Goal: Task Accomplishment & Management: Complete application form

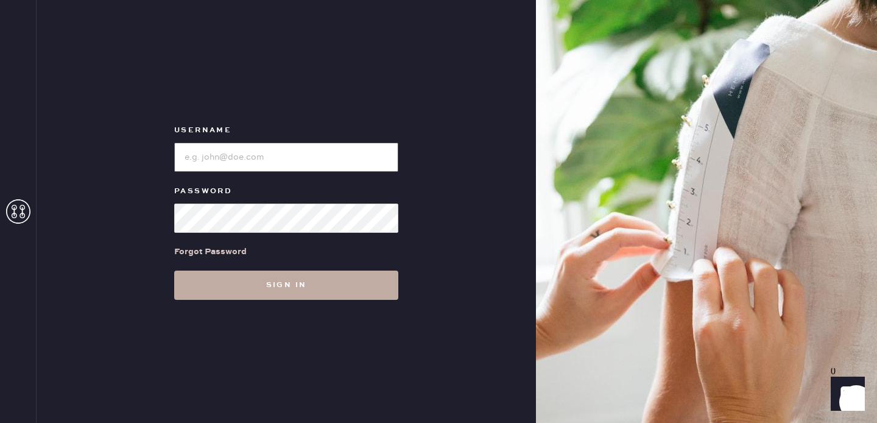
type input "oakbrookmanagement@thereformation.us"
click at [303, 278] on button "Sign in" at bounding box center [286, 284] width 224 height 29
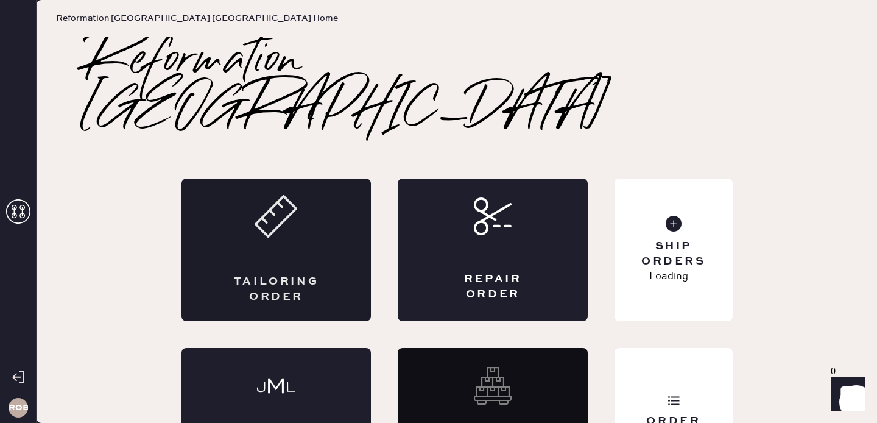
click at [278, 212] on div "Tailoring Order" at bounding box center [277, 249] width 190 height 143
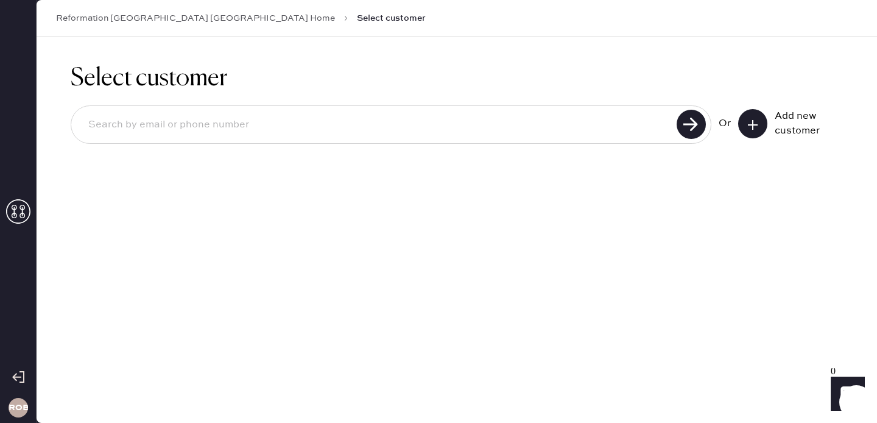
click at [751, 127] on icon at bounding box center [753, 125] width 12 height 12
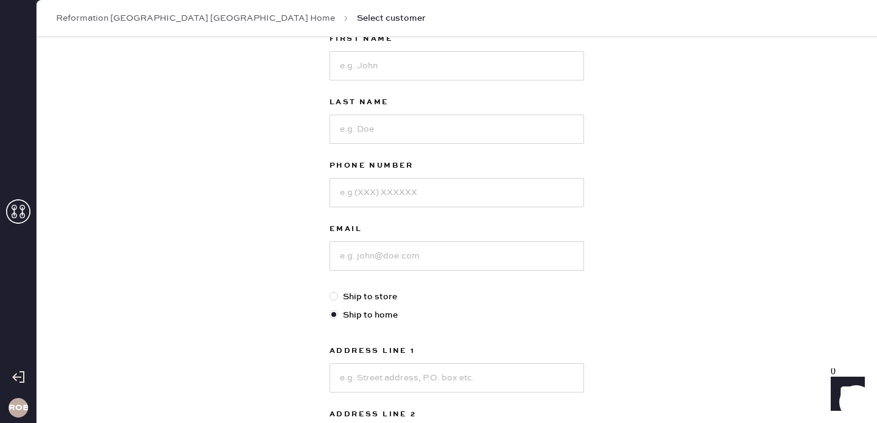
scroll to position [87, 0]
click at [509, 68] on input at bounding box center [457, 66] width 255 height 29
type input "Cynthia"
click at [413, 127] on input at bounding box center [457, 130] width 255 height 29
type input "Labrador"
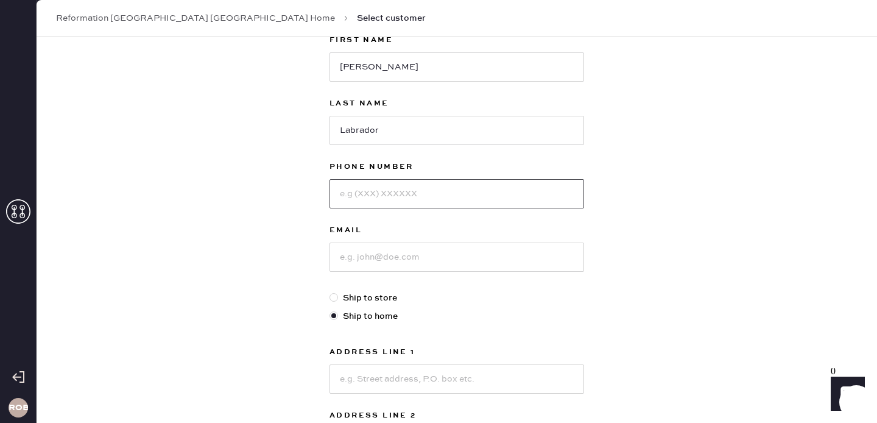
click at [394, 196] on input at bounding box center [457, 193] width 255 height 29
type input "3124461816"
click at [381, 258] on input at bounding box center [457, 256] width 255 height 29
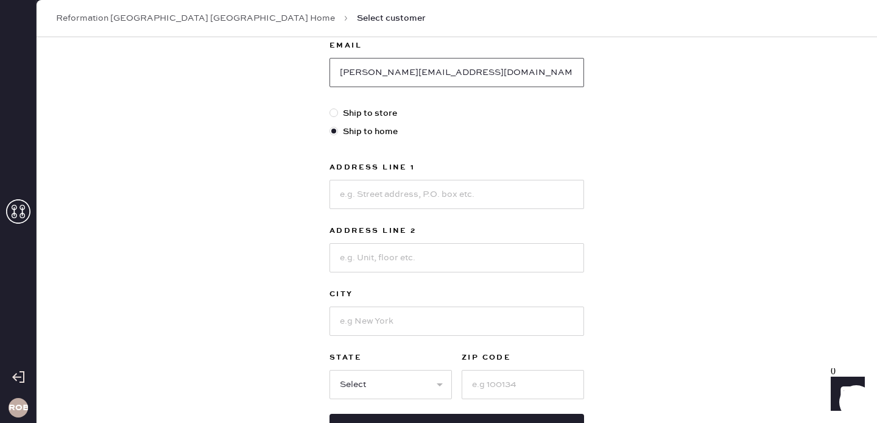
scroll to position [294, 0]
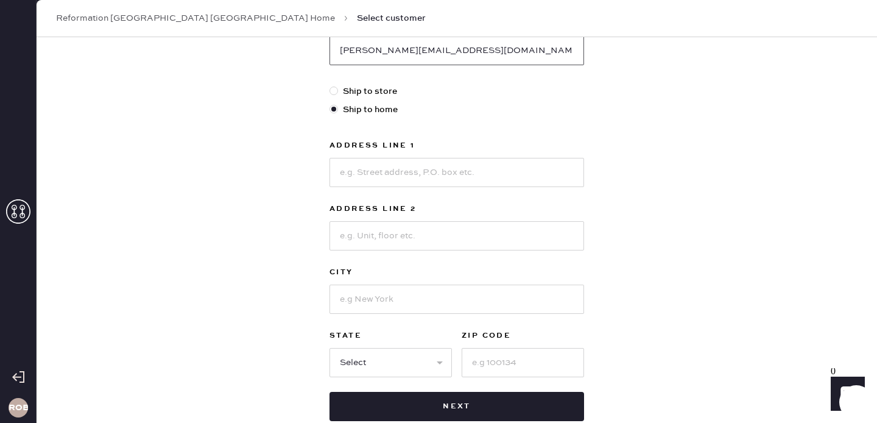
type input "cynthia.labrador2@yahoo.com"
click at [436, 174] on input at bounding box center [457, 172] width 255 height 29
type input "6853 West 64th Place"
click at [384, 305] on input at bounding box center [457, 298] width 255 height 29
type input "[GEOGRAPHIC_DATA]"
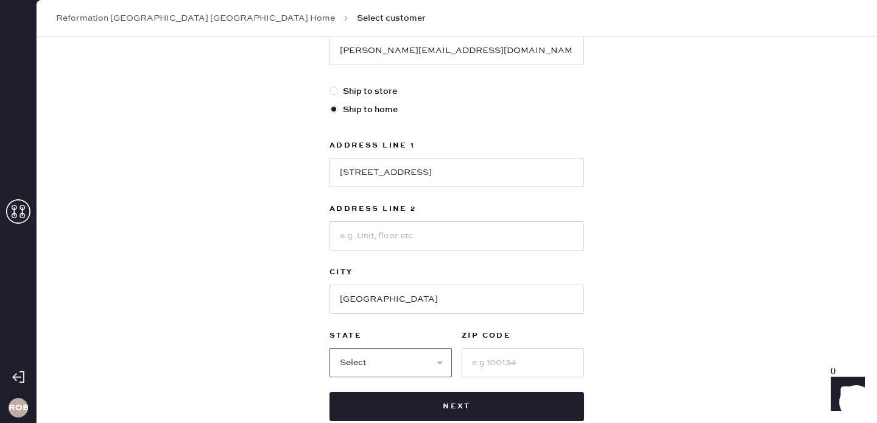
click at [352, 365] on select "Select AK AL AR AZ CA CO CT DC DE FL GA HI IA ID IL IN KS KY LA MA MD ME MI MN …" at bounding box center [391, 362] width 122 height 29
select select "IL"
click at [330, 348] on select "Select AK AL AR AZ CA CO CT DC DE FL GA HI IA ID IL IN KS KY LA MA MD ME MI MN …" at bounding box center [391, 362] width 122 height 29
click at [510, 364] on input at bounding box center [523, 362] width 122 height 29
type input "60638"
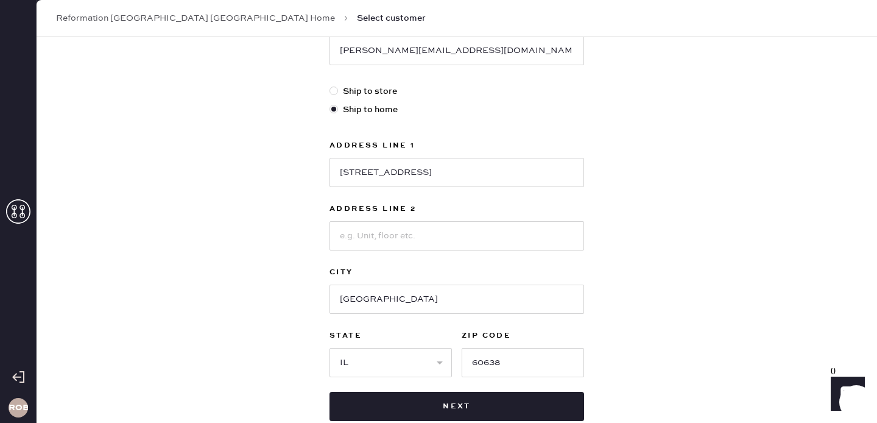
click at [633, 325] on div "New customer First Name Cynthia Last Name Labrador Phone Number 3124461816 Emai…" at bounding box center [457, 121] width 841 height 755
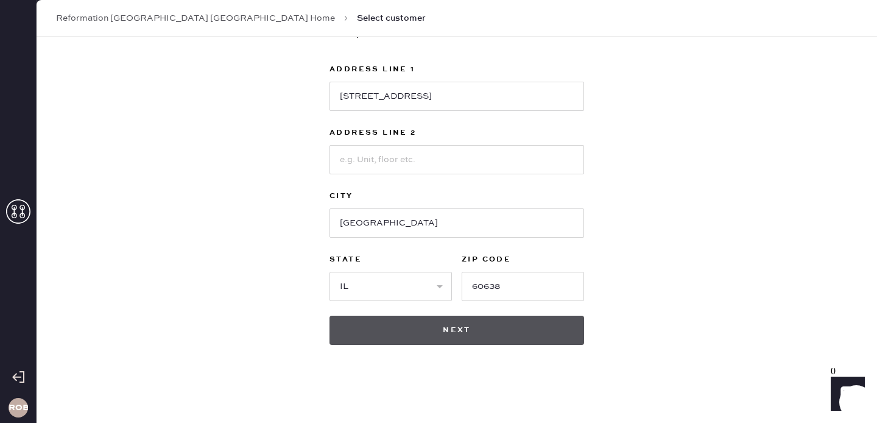
click at [478, 332] on button "Next" at bounding box center [457, 330] width 255 height 29
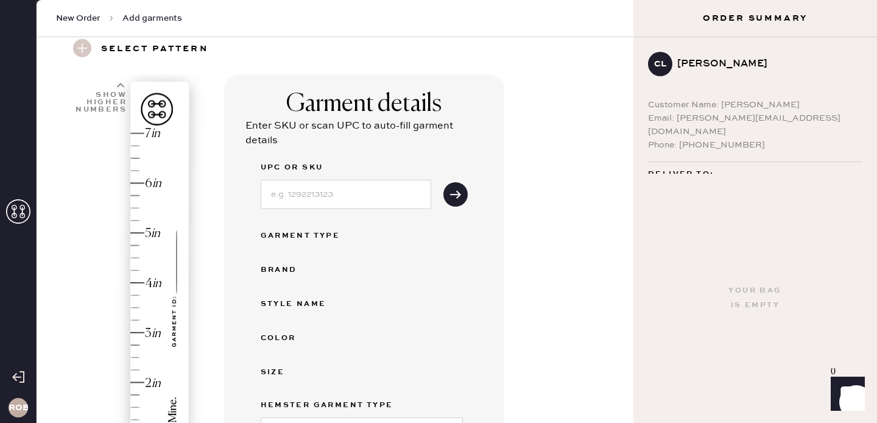
scroll to position [51, 0]
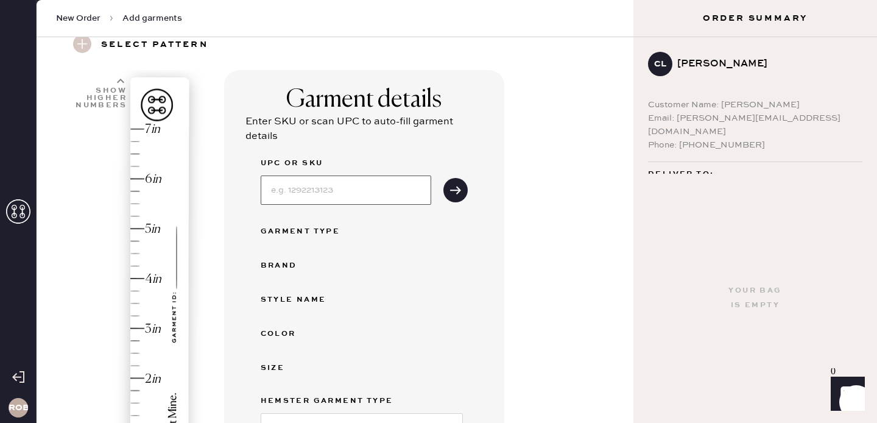
click at [314, 185] on input at bounding box center [346, 189] width 171 height 29
type input "1"
type input "1313451SMT028"
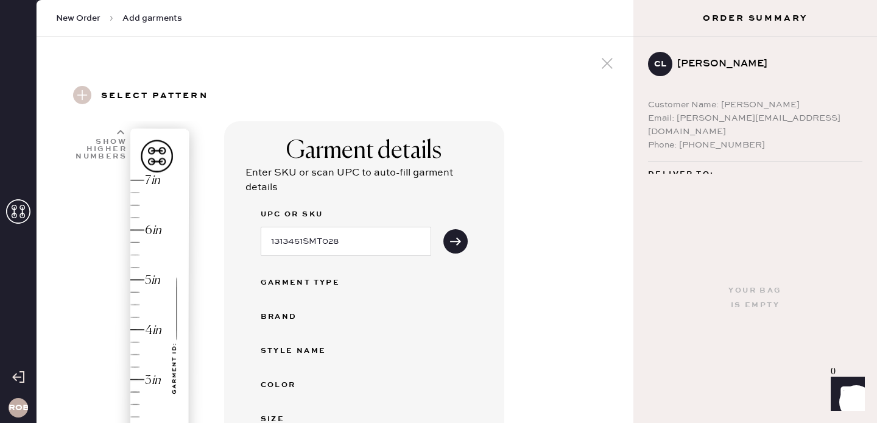
click at [719, 115] on div "Email: cynthia.labrador2@yahoo.com" at bounding box center [755, 124] width 214 height 27
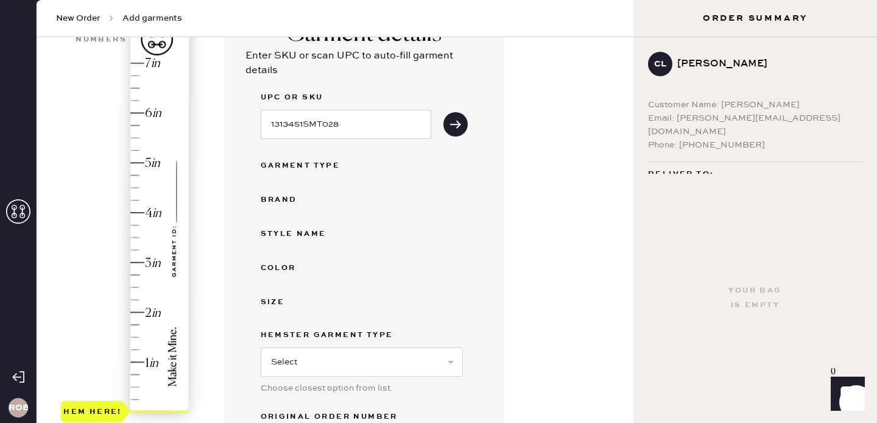
scroll to position [94, 0]
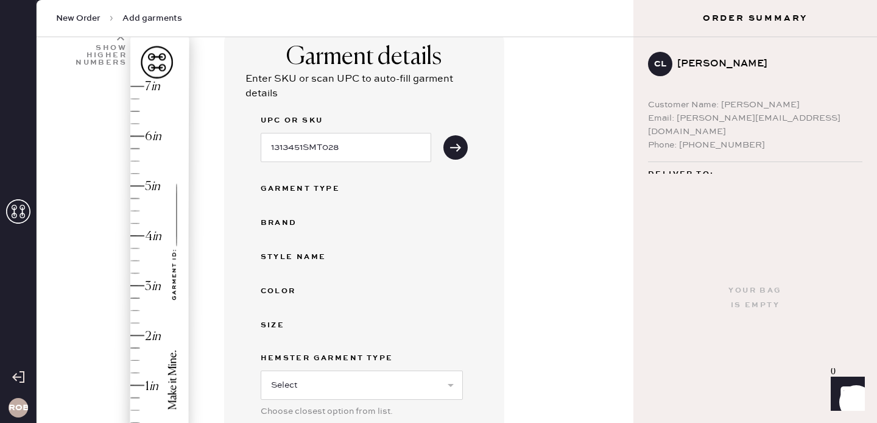
click at [694, 174] on div "Your bag is empty" at bounding box center [756, 298] width 244 height 249
click at [701, 167] on span "Deliver to:" at bounding box center [681, 174] width 66 height 15
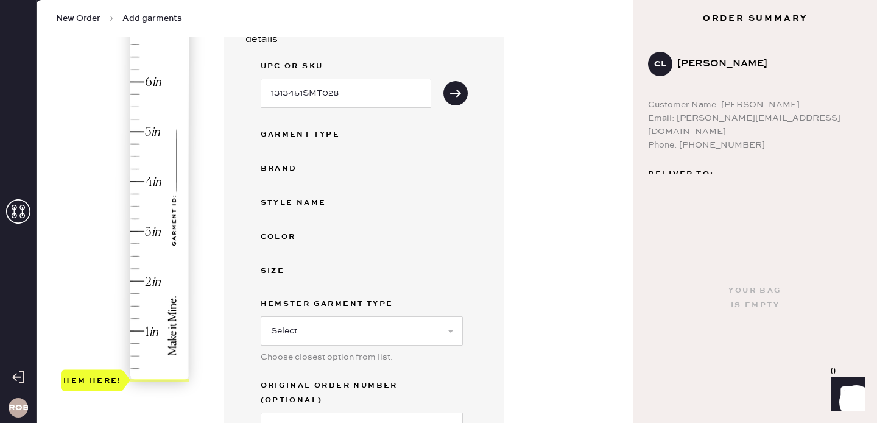
scroll to position [147, 0]
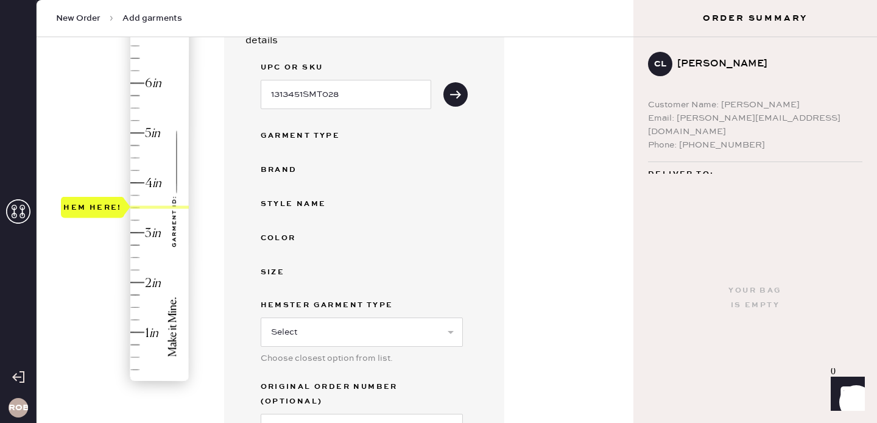
drag, startPoint x: 88, startPoint y: 375, endPoint x: 95, endPoint y: 205, distance: 170.1
click at [95, 205] on div "Hem here!" at bounding box center [92, 207] width 58 height 15
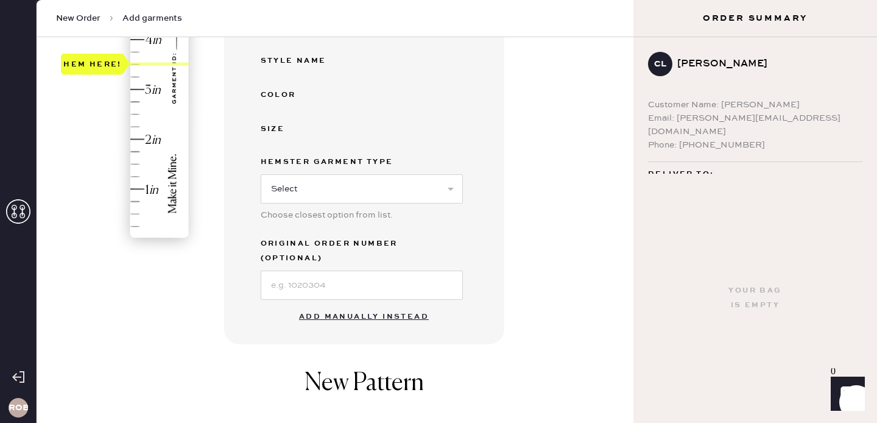
scroll to position [330, 0]
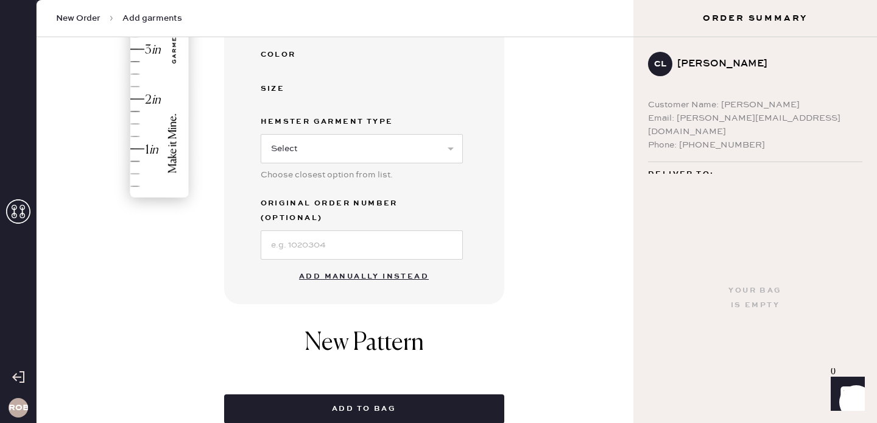
click at [338, 264] on button "Add manually instead" at bounding box center [364, 276] width 144 height 24
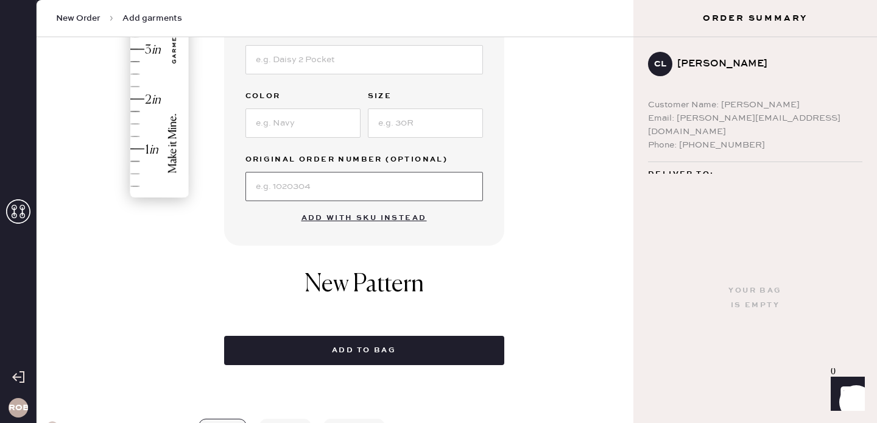
click at [332, 183] on input at bounding box center [364, 186] width 238 height 29
type input "S"
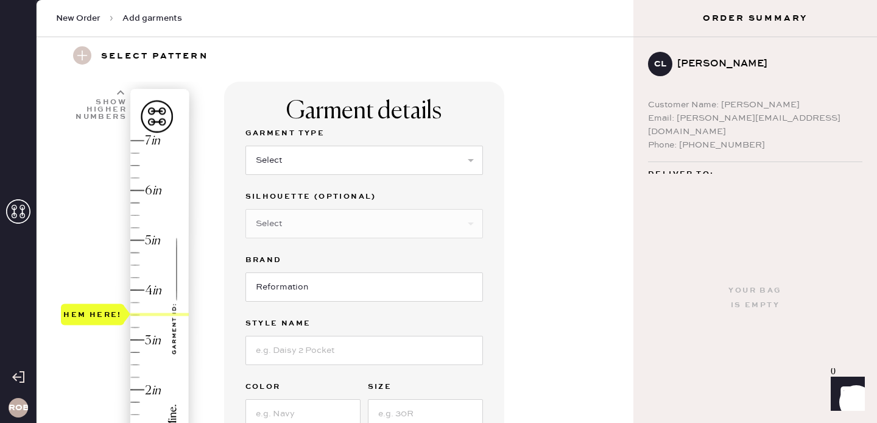
scroll to position [37, 0]
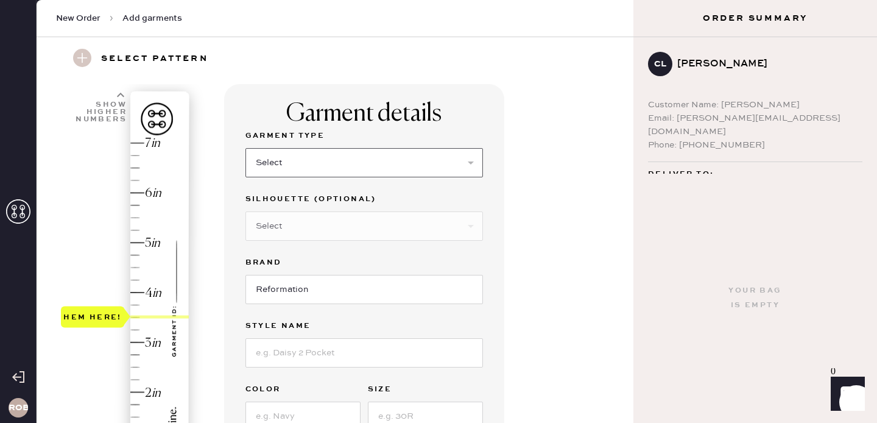
click at [340, 168] on select "Select Basic Skirt Jeans Leggings Pants Shorts Basic Sleeved Dress Basic Sleeve…" at bounding box center [364, 162] width 238 height 29
select select "2"
click at [245, 148] on select "Select Basic Skirt Jeans Leggings Pants Shorts Basic Sleeved Dress Basic Sleeve…" at bounding box center [364, 162] width 238 height 29
click at [329, 225] on select "Select Shorts Cropped Flare Boot Cut Straight Skinny Other" at bounding box center [364, 225] width 238 height 29
select select "other"
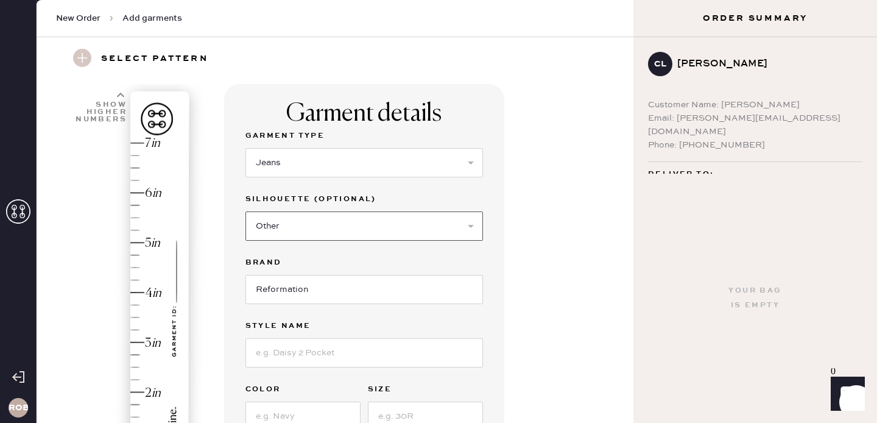
click at [245, 211] on select "Select Shorts Cropped Flare Boot Cut Straight Skinny Other" at bounding box center [364, 225] width 238 height 29
click at [306, 280] on input at bounding box center [364, 289] width 238 height 29
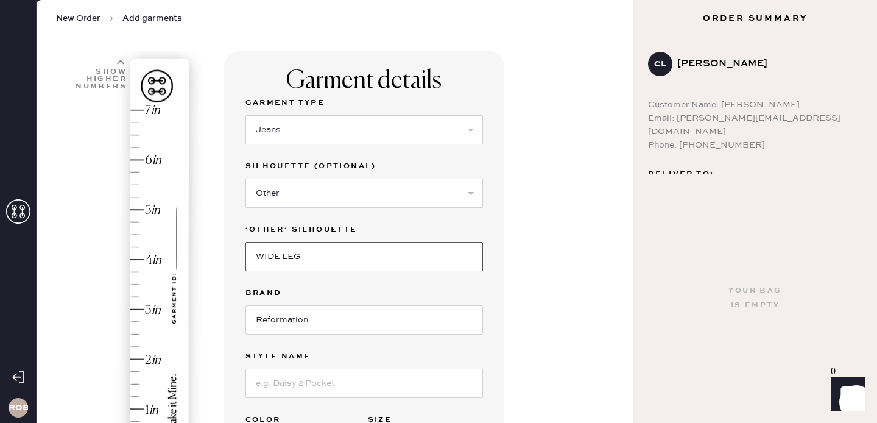
type input "WIDE LEG"
click at [277, 316] on input "Reformation" at bounding box center [364, 319] width 238 height 29
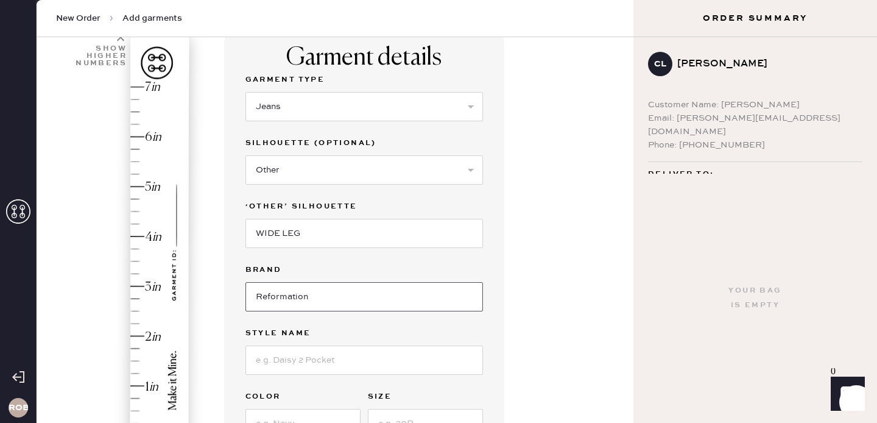
scroll to position [104, 0]
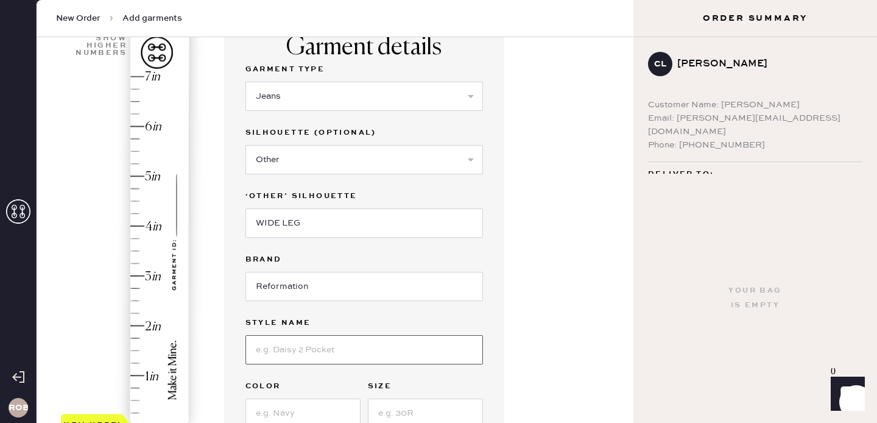
click at [281, 340] on input at bounding box center [364, 349] width 238 height 29
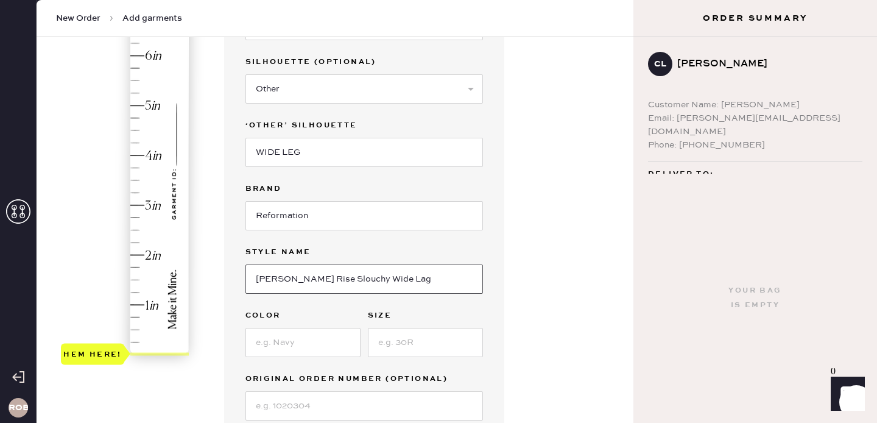
scroll to position [183, 0]
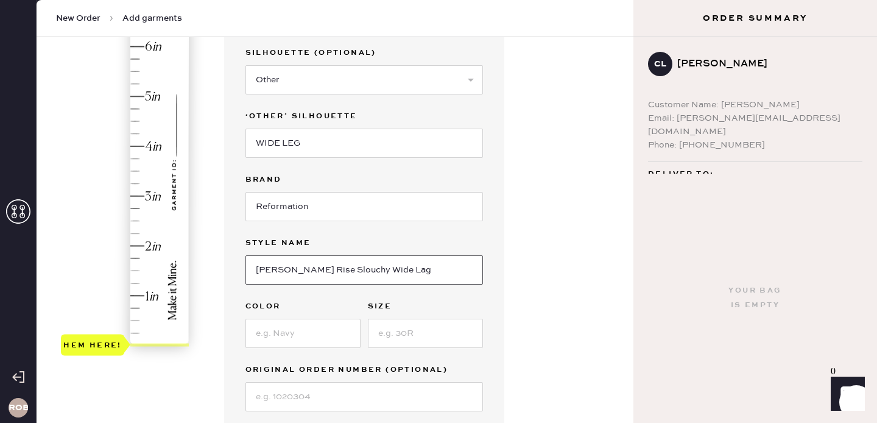
type input "Cary Low Rise Slouchy Wide Lag"
click at [273, 342] on input at bounding box center [302, 333] width 115 height 29
type input "Summit"
type input "28"
click at [389, 278] on input "Cary Low Rise Slouchy Wide Lag" at bounding box center [364, 269] width 238 height 29
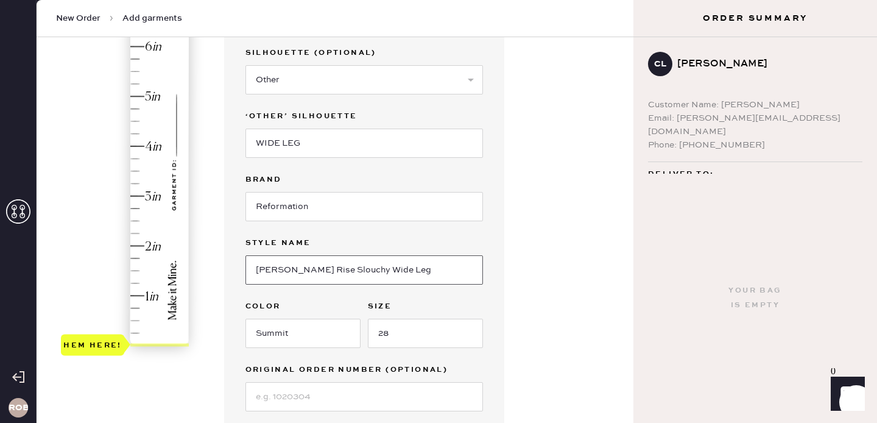
type input "Cary Low Rise Slouchy Wide Leg"
click at [586, 312] on div "Garment details Garment Type Select Basic Skirt Jeans Leggings Pants Shorts Bas…" at bounding box center [424, 315] width 400 height 755
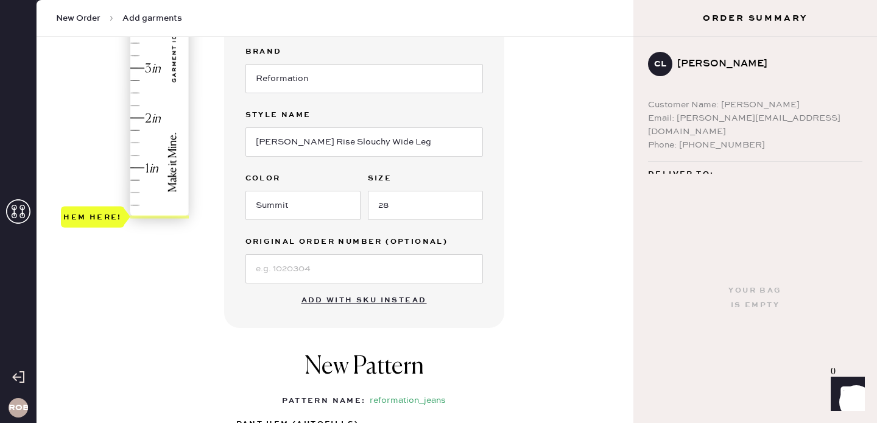
scroll to position [317, 0]
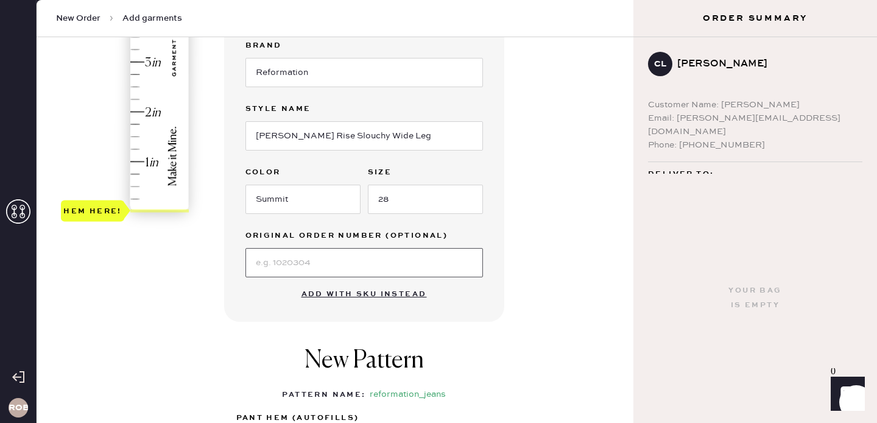
click at [380, 255] on input at bounding box center [364, 262] width 238 height 29
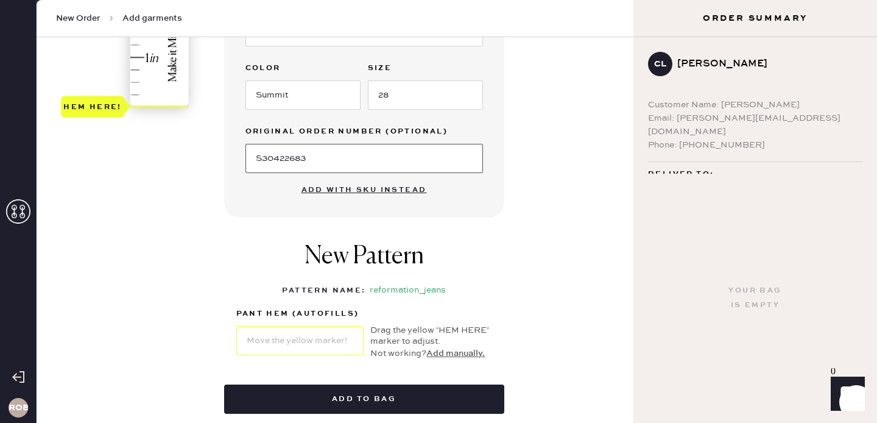
scroll to position [519, 0]
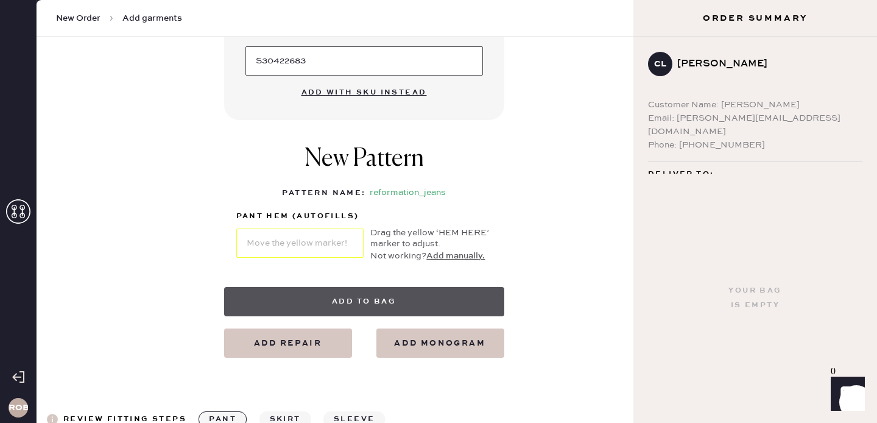
type input "S30422683"
click at [358, 300] on button "Add to bag" at bounding box center [364, 301] width 280 height 29
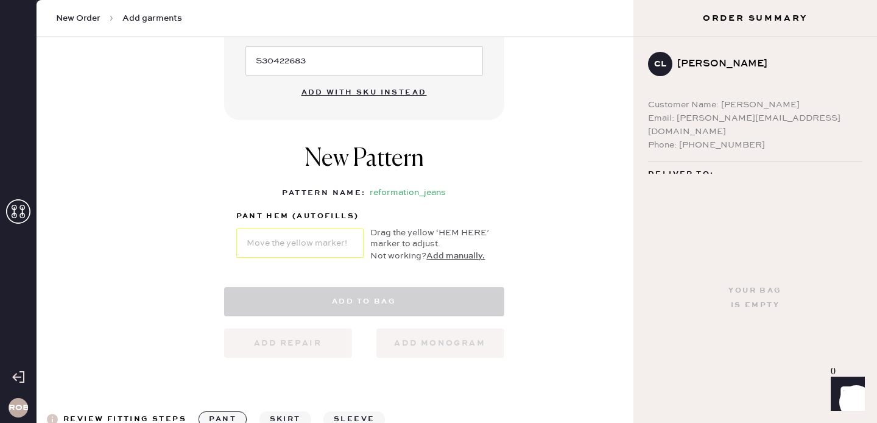
select select "2"
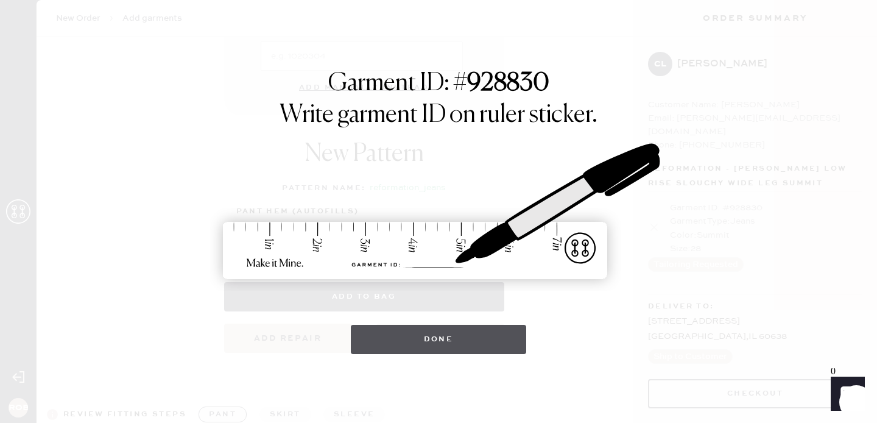
click at [436, 330] on button "Done" at bounding box center [439, 339] width 176 height 29
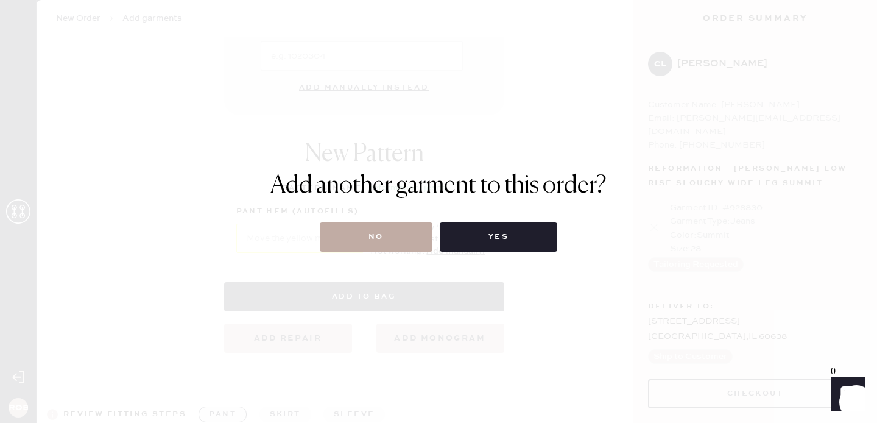
click at [387, 244] on button "No" at bounding box center [376, 236] width 113 height 29
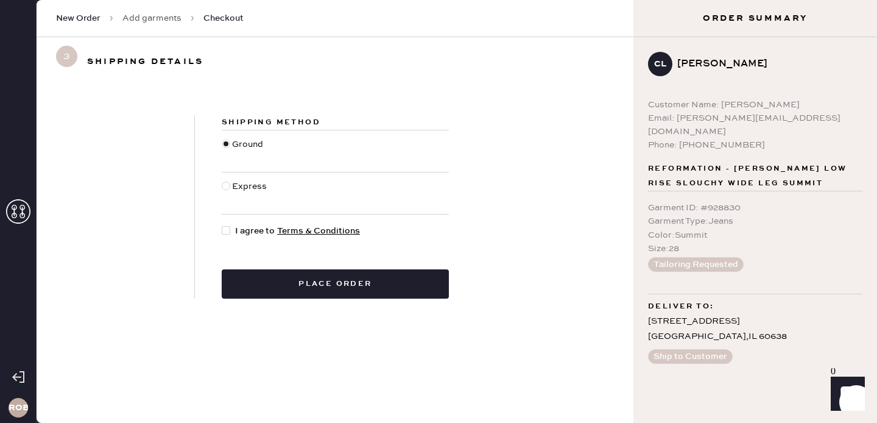
click at [239, 233] on span "I agree to Terms & Conditions" at bounding box center [297, 230] width 125 height 13
click at [222, 225] on input "I agree to Terms & Conditions" at bounding box center [222, 224] width 1 height 1
checkbox input "true"
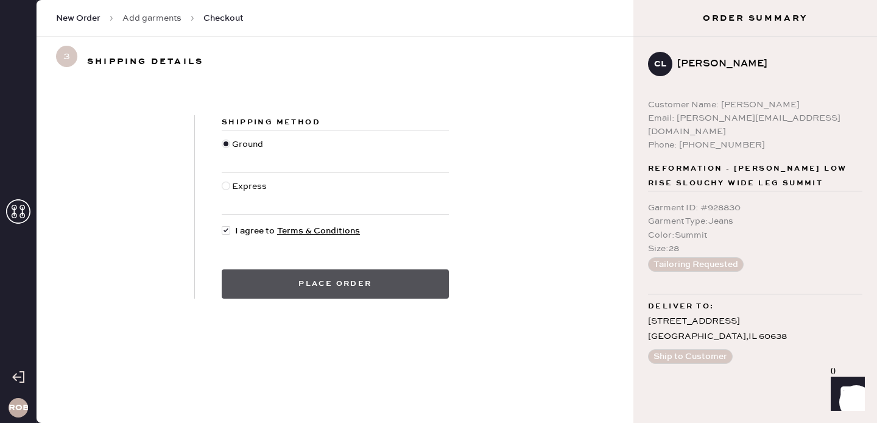
click at [294, 291] on button "Place order" at bounding box center [335, 283] width 227 height 29
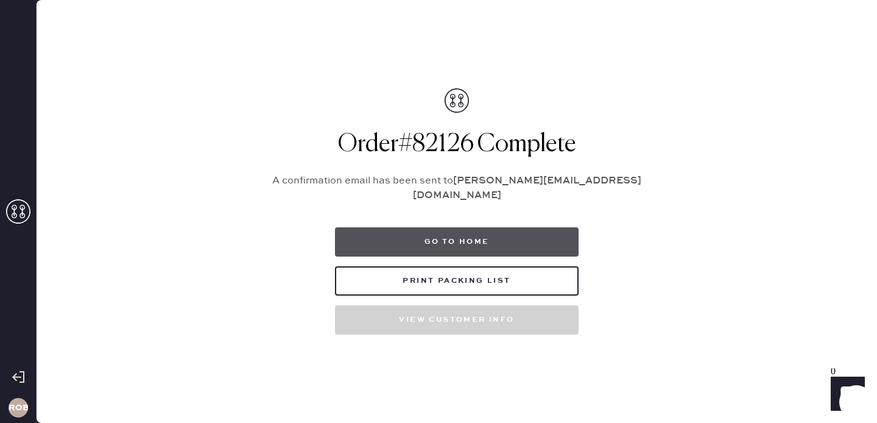
click at [394, 227] on button "Go to home" at bounding box center [457, 241] width 244 height 29
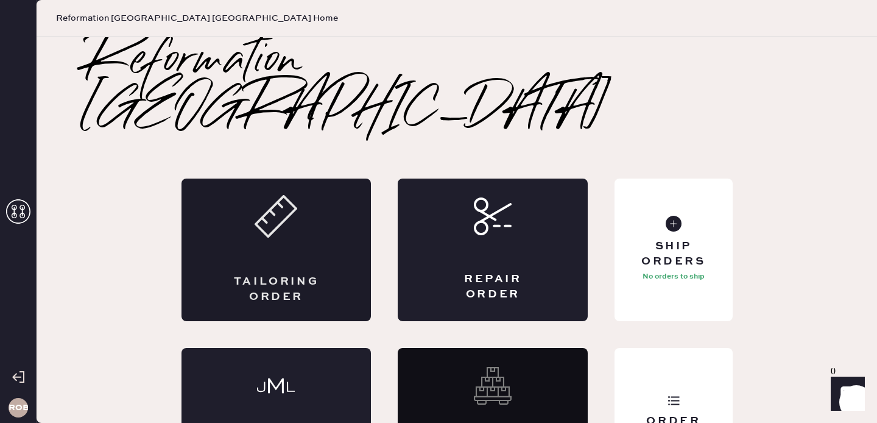
click at [199, 202] on div "Tailoring Order" at bounding box center [277, 249] width 190 height 143
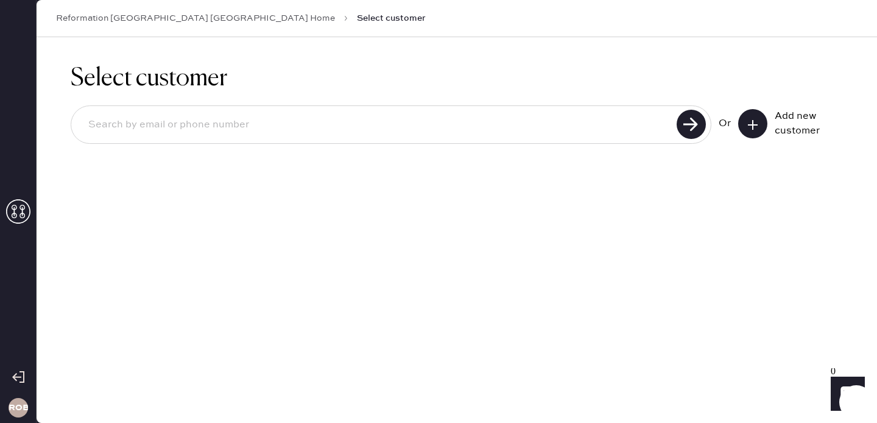
click at [632, 116] on input at bounding box center [376, 125] width 595 height 28
click at [685, 121] on use at bounding box center [691, 124] width 29 height 29
click at [607, 118] on input "alessandra.capaldo@katamail.com" at bounding box center [376, 125] width 595 height 28
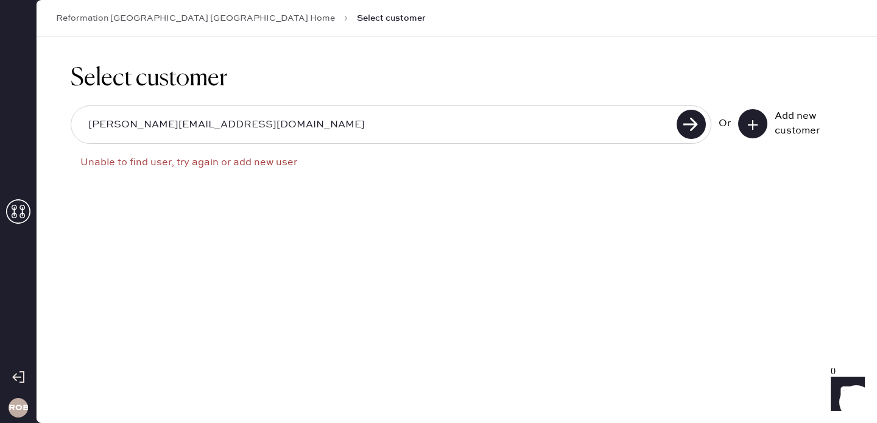
click at [607, 118] on input "alessandra.capaldo@katamail.com" at bounding box center [376, 125] width 595 height 28
type input "jimnachtman@hotmail.com"
click at [665, 124] on input "jimnachtman@hotmail.com" at bounding box center [376, 125] width 595 height 28
click at [686, 124] on use at bounding box center [691, 124] width 29 height 29
click at [317, 126] on input "jimnachtman@hotmail.com" at bounding box center [376, 125] width 595 height 28
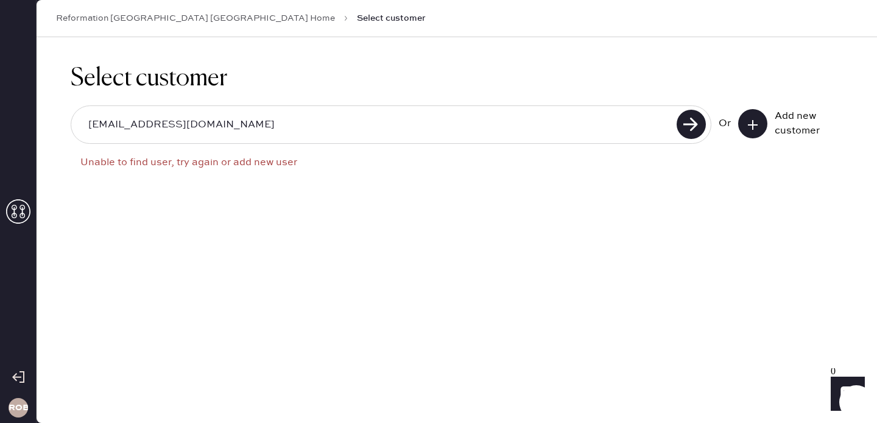
click at [317, 126] on input "jimnachtman@hotmail.com" at bounding box center [376, 125] width 595 height 28
click at [138, 280] on div "Select customer Or Add new customer" at bounding box center [457, 230] width 841 height 386
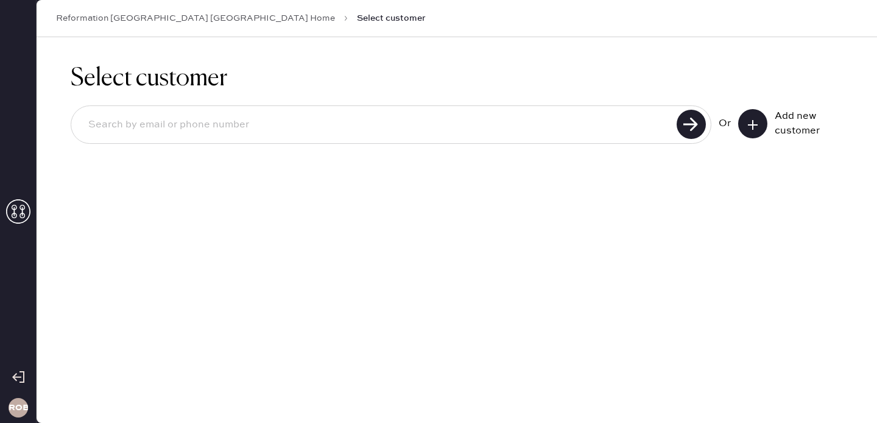
click at [752, 119] on icon at bounding box center [753, 125] width 12 height 12
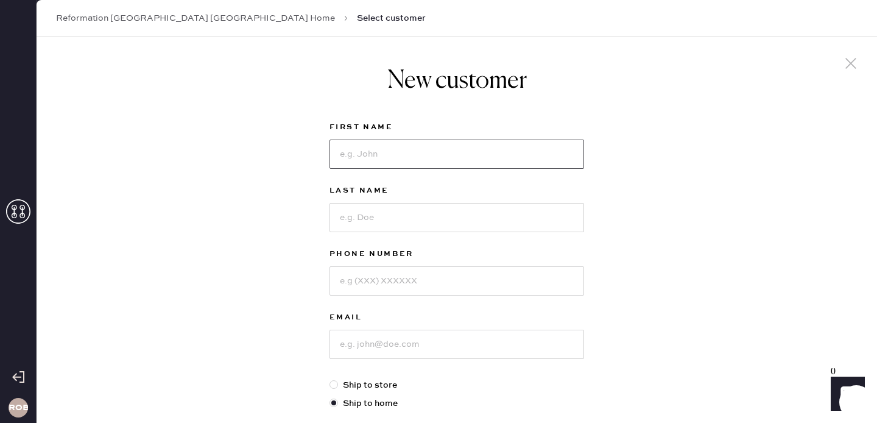
click at [367, 152] on input at bounding box center [457, 153] width 255 height 29
type input "d"
type input "C"
type input "Christine"
type input "Lichauco"
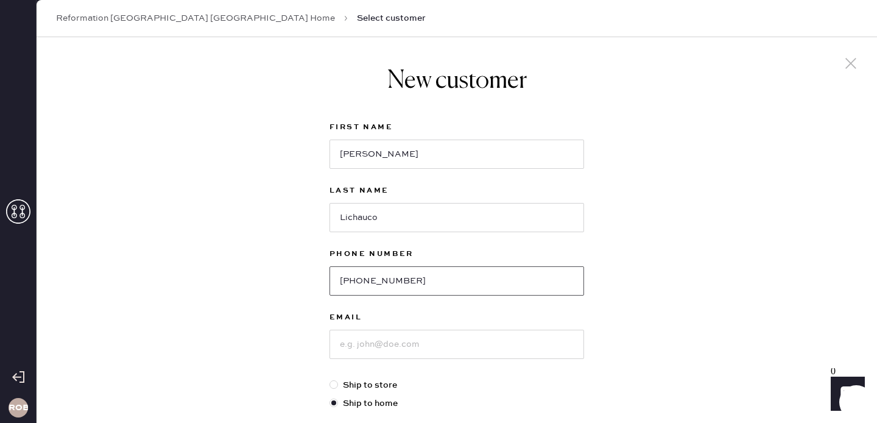
type input "773-837-7725"
click at [376, 346] on input at bounding box center [457, 344] width 255 height 29
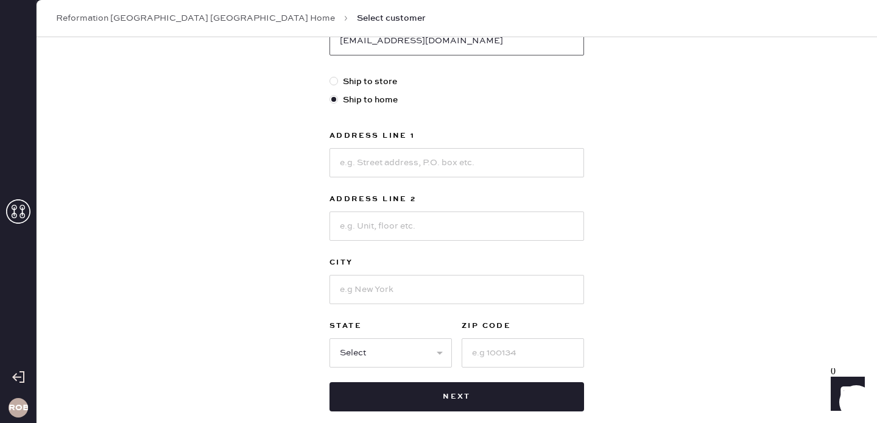
scroll to position [318, 0]
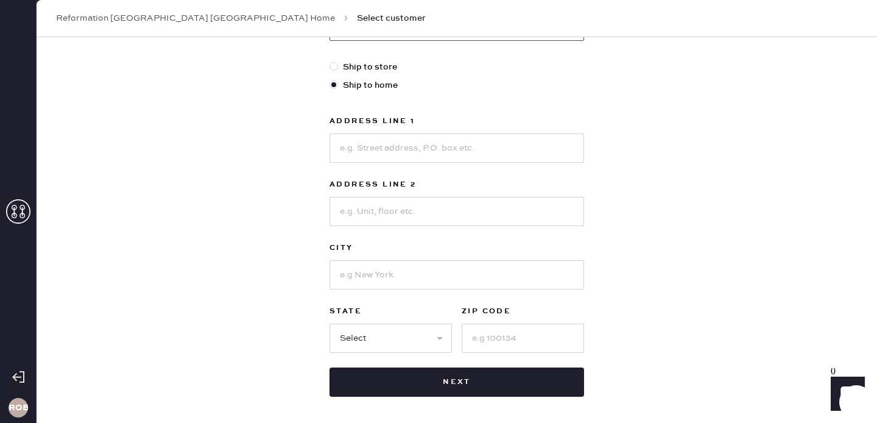
type input "christinelichauco@gmail.com"
click at [357, 153] on input at bounding box center [457, 147] width 255 height 29
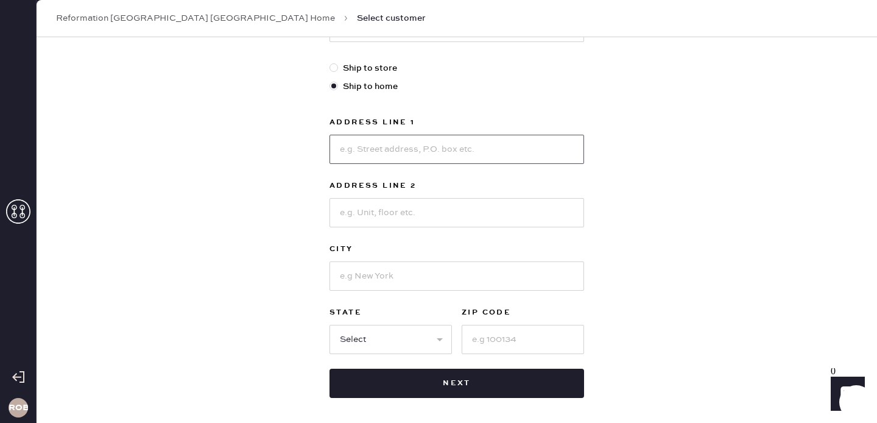
scroll to position [320, 0]
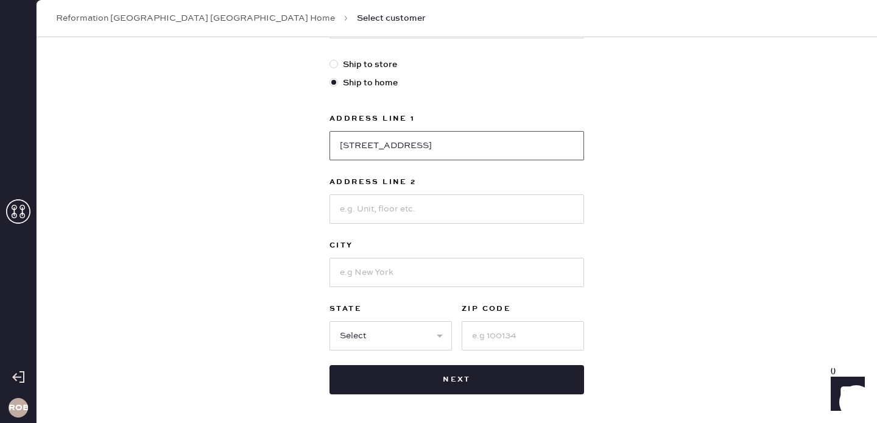
type input "[STREET_ADDRESS]"
click at [359, 263] on input at bounding box center [457, 272] width 255 height 29
type input "[GEOGRAPHIC_DATA]"
click at [349, 340] on select "Select AK AL AR AZ CA CO CT DC DE FL GA HI IA ID IL IN KS KY LA MA MD ME MI MN …" at bounding box center [391, 335] width 122 height 29
select select "IL"
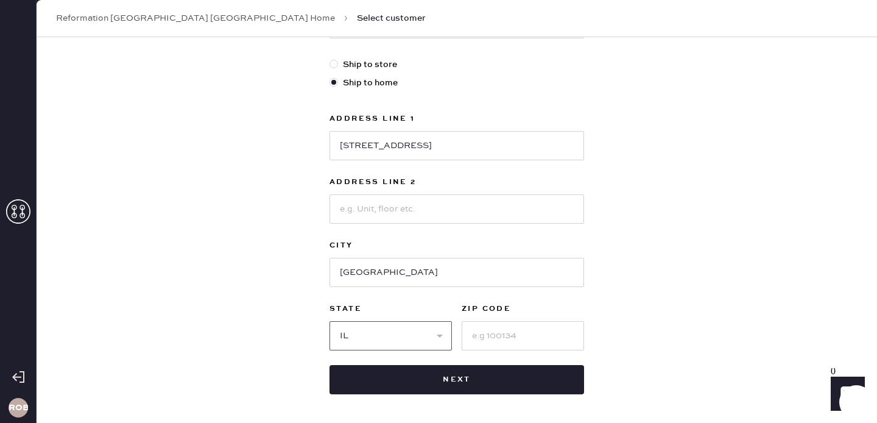
click at [330, 321] on select "Select AK AL AR AZ CA CO CT DC DE FL GA HI IA ID IL IN KS KY LA MA MD ME MI MN …" at bounding box center [391, 335] width 122 height 29
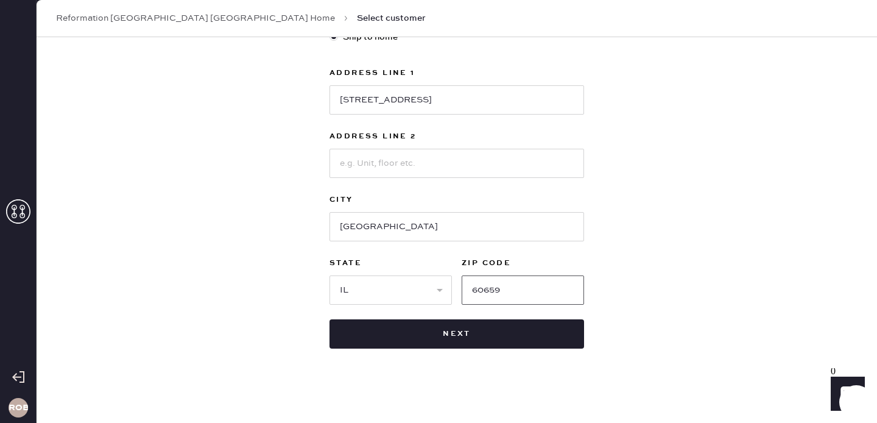
scroll to position [370, 0]
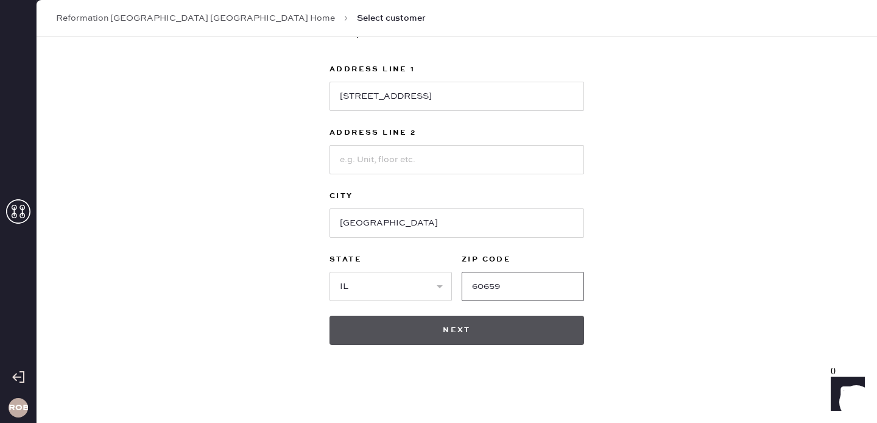
type input "60659"
click at [380, 328] on button "Next" at bounding box center [457, 330] width 255 height 29
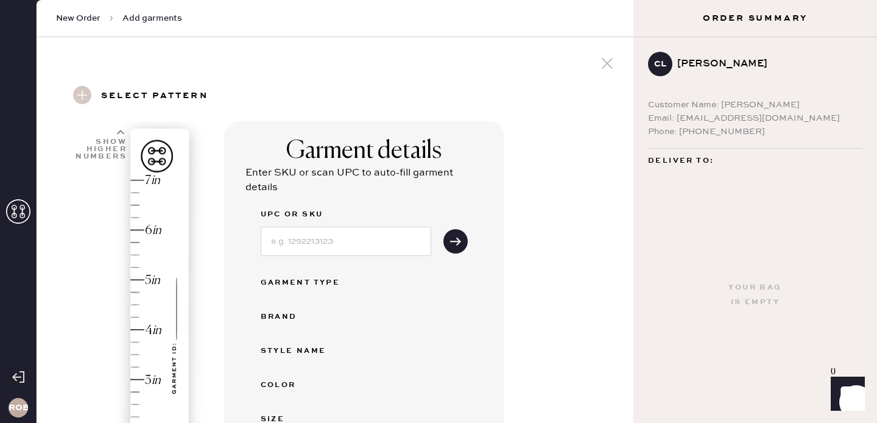
click at [66, 23] on span "New Order" at bounding box center [78, 18] width 44 height 12
click at [10, 216] on icon at bounding box center [18, 211] width 24 height 24
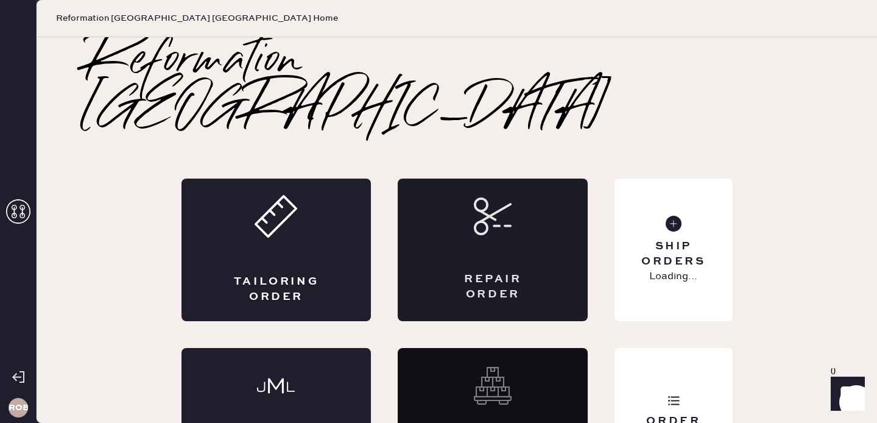
click at [453, 222] on div "Repair Order" at bounding box center [493, 249] width 190 height 143
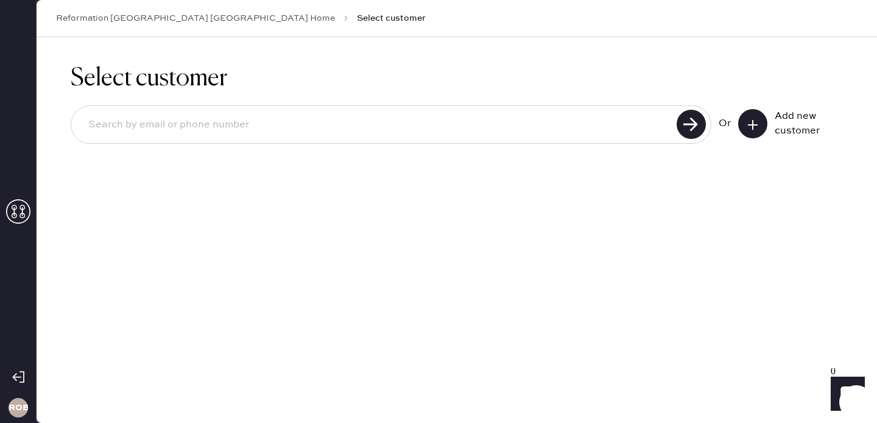
click at [750, 129] on icon at bounding box center [753, 125] width 12 height 12
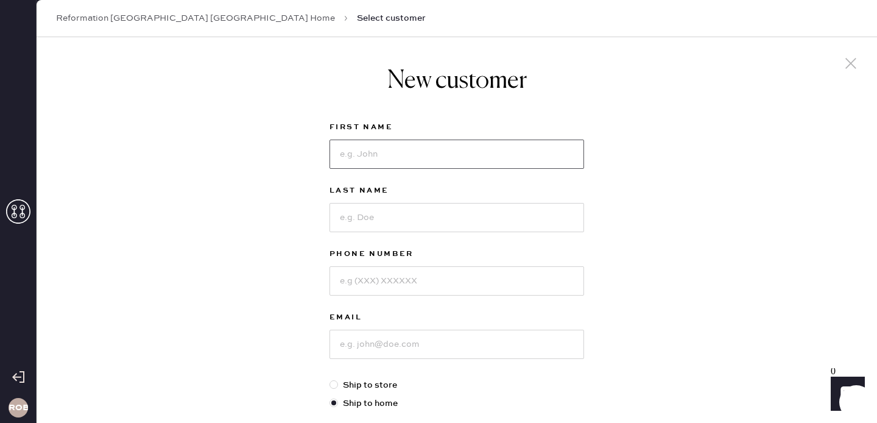
click at [513, 148] on input at bounding box center [457, 153] width 255 height 29
type input "Christine"
type input "Lichauco"
click at [395, 286] on input at bounding box center [457, 280] width 255 height 29
type input "773-837-7725"
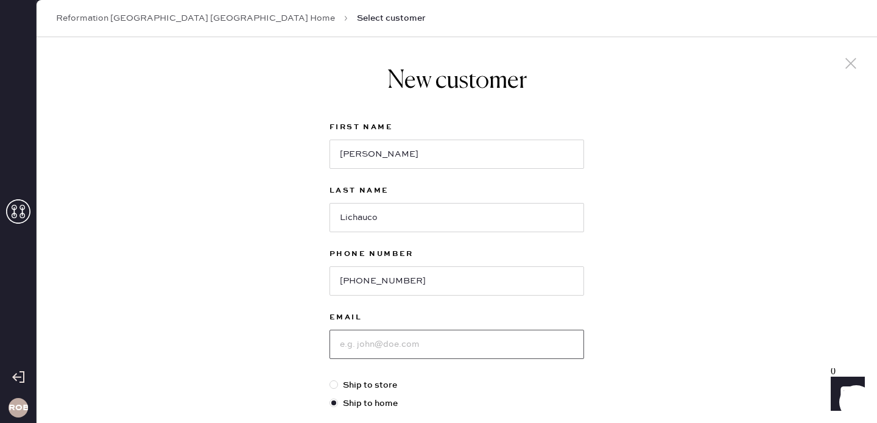
click at [391, 344] on input at bounding box center [457, 344] width 255 height 29
type input "C"
type input "[EMAIL_ADDRESS][DOMAIN_NAME]"
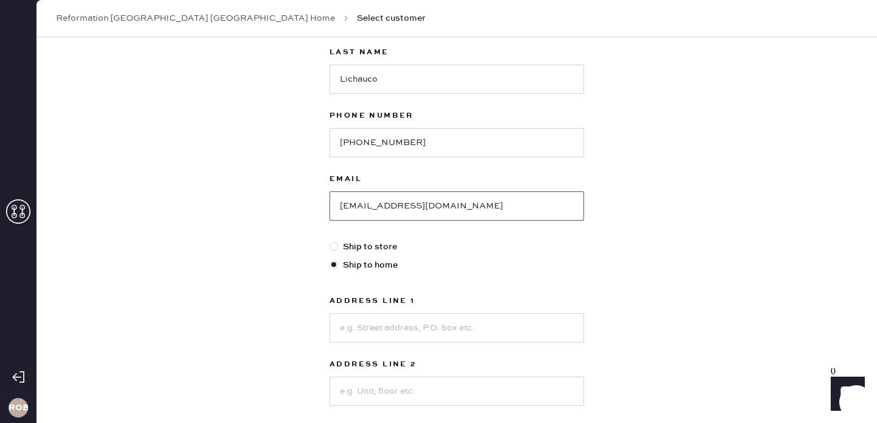
scroll to position [143, 0]
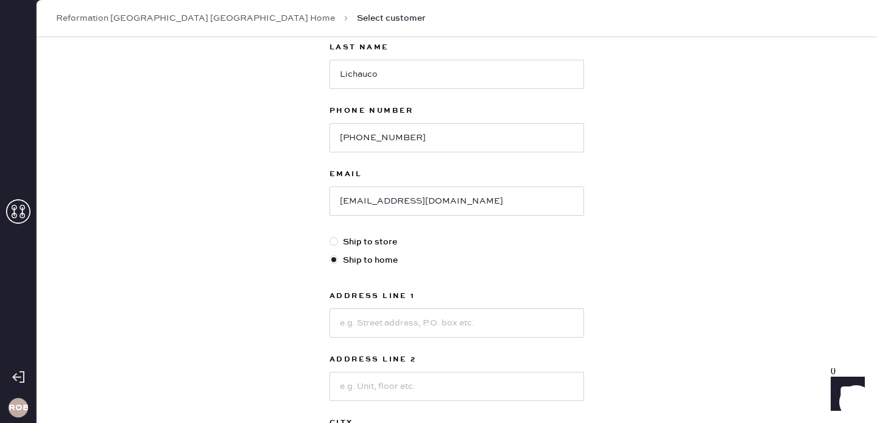
click at [373, 346] on div "Address Line 1 Address Line 2 City State Select AK AL AR AZ CA CO CT DC DE FL G…" at bounding box center [457, 408] width 255 height 239
click at [353, 321] on input at bounding box center [457, 322] width 255 height 29
type input "[STREET_ADDRESS]"
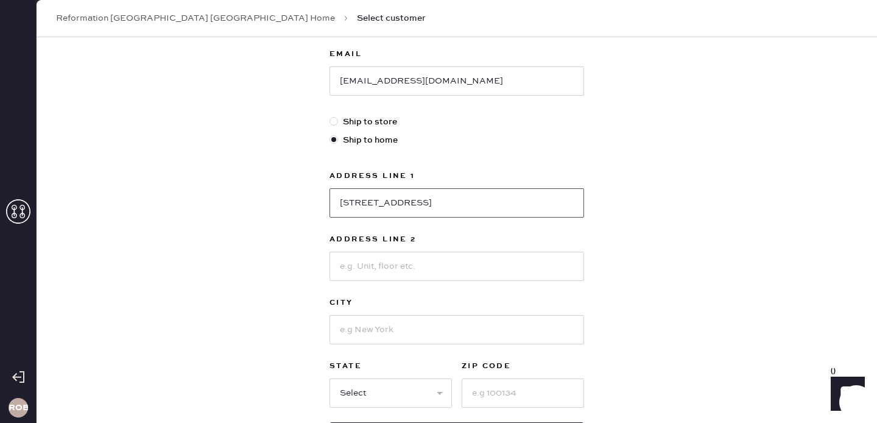
scroll to position [265, 0]
click at [398, 342] on input at bounding box center [457, 327] width 255 height 29
type input "[GEOGRAPHIC_DATA]"
click at [388, 396] on select "Select AK AL AR AZ CA CO CT DC DE FL GA HI IA ID IL IN KS KY LA MA MD ME MI MN …" at bounding box center [391, 390] width 122 height 29
select select "IL"
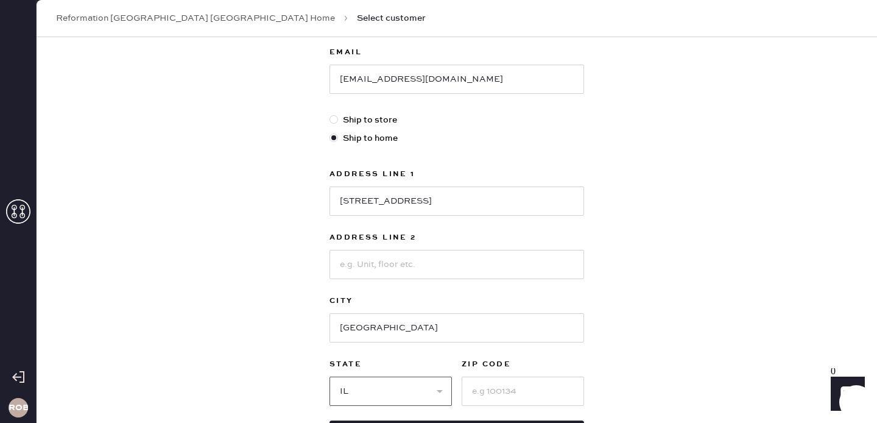
click at [330, 376] on select "Select AK AL AR AZ CA CO CT DC DE FL GA HI IA ID IL IN KS KY LA MA MD ME MI MN …" at bounding box center [391, 390] width 122 height 29
type input "60659"
click at [686, 355] on div "New customer First Name Christine Last Name Lichauco Phone Number 773-837-7725 …" at bounding box center [457, 149] width 841 height 755
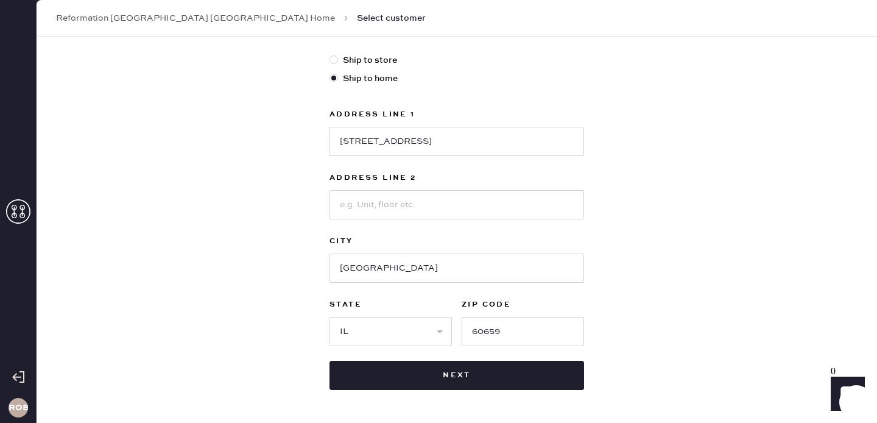
scroll to position [327, 0]
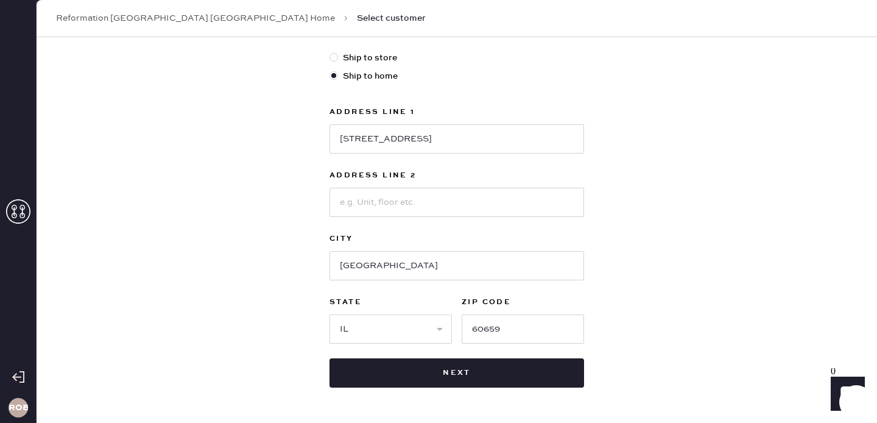
click at [510, 389] on div "New customer First Name Christine Last Name Lichauco Phone Number 773-837-7725 …" at bounding box center [457, 63] width 274 height 707
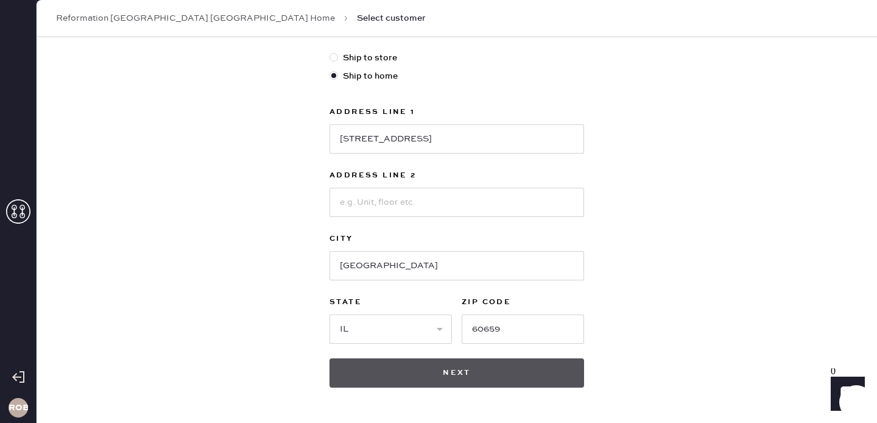
click at [507, 377] on button "Next" at bounding box center [457, 372] width 255 height 29
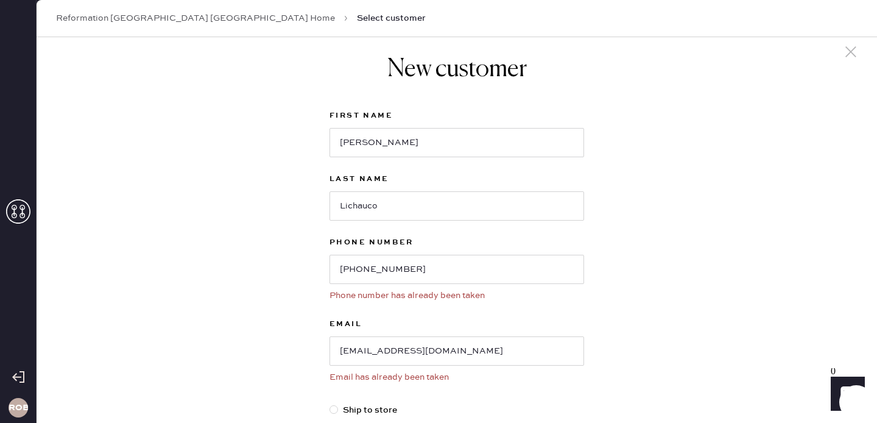
scroll to position [0, 0]
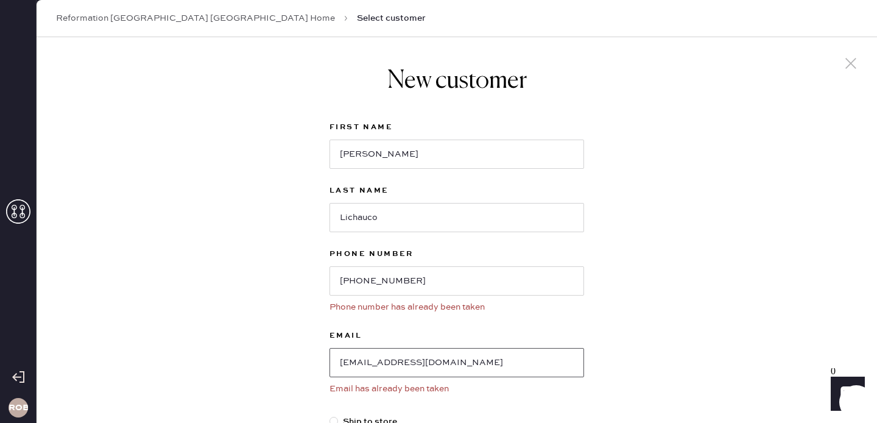
click at [363, 359] on input "[EMAIL_ADDRESS][DOMAIN_NAME]" at bounding box center [457, 362] width 255 height 29
click at [850, 60] on icon at bounding box center [851, 63] width 18 height 18
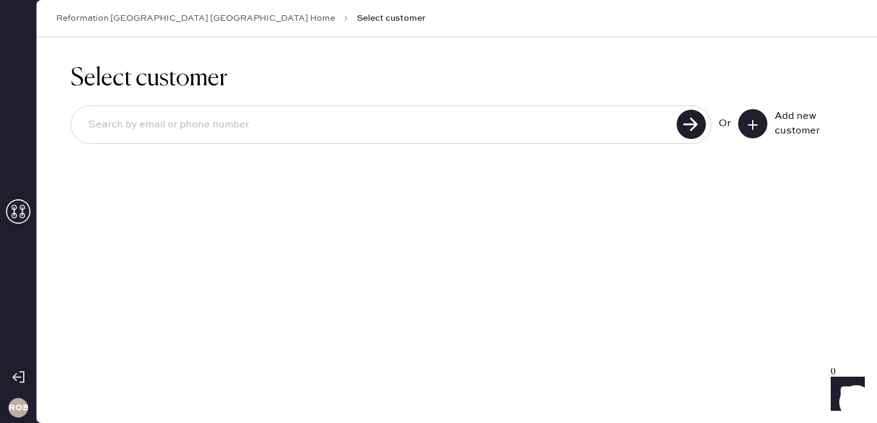
click at [761, 114] on button at bounding box center [752, 123] width 29 height 29
select select "IL"
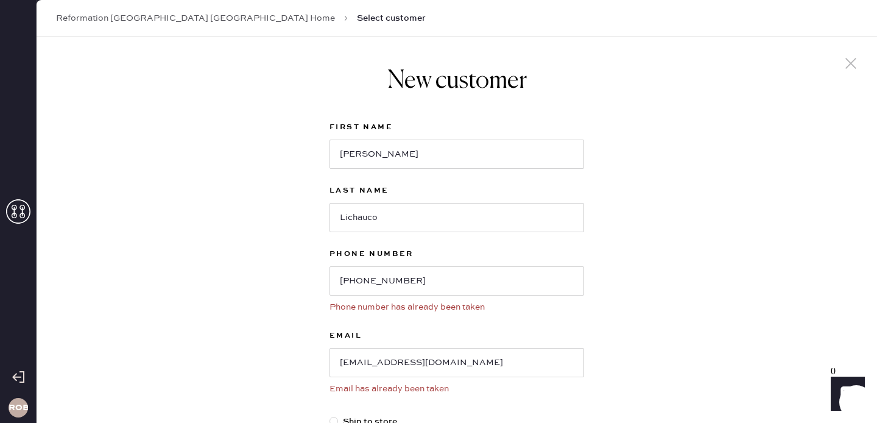
click at [853, 57] on icon at bounding box center [851, 63] width 18 height 18
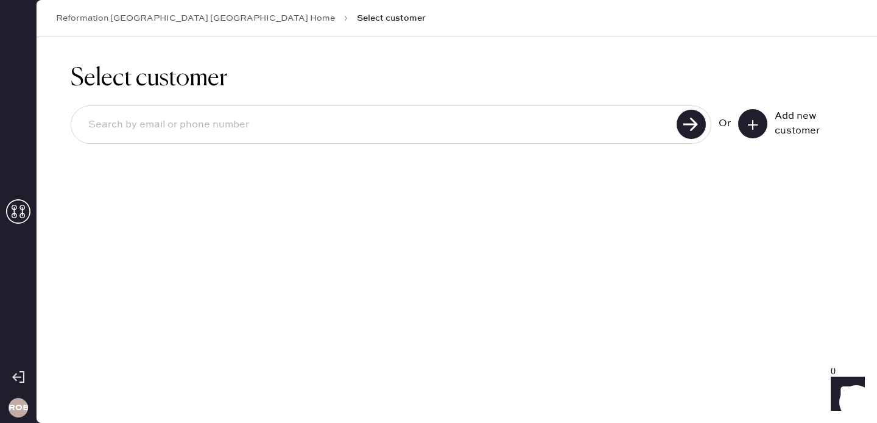
click at [421, 113] on input at bounding box center [376, 125] width 595 height 28
paste input "christinelichauco@gmail.com"
type input "christinelichauco@gmail.com"
click at [694, 119] on use at bounding box center [691, 124] width 29 height 29
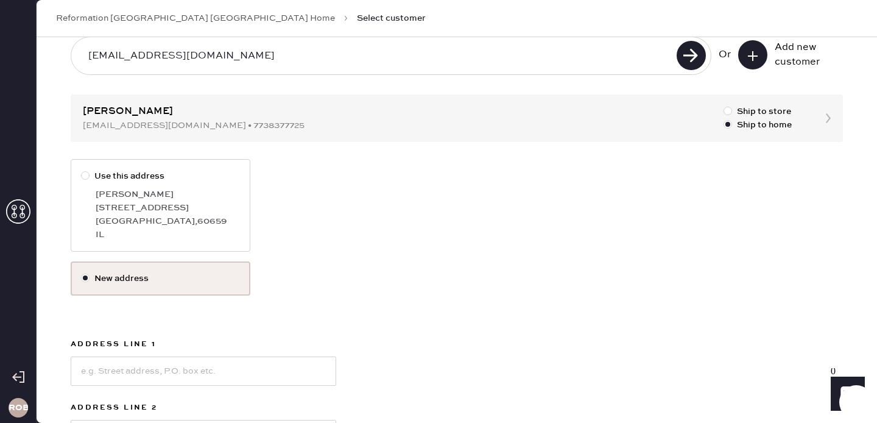
click at [118, 166] on label "Use this address Christine Lichauco 5602 N Maplewood Ave Chicago , 60659 IL" at bounding box center [161, 205] width 180 height 93
click at [82, 169] on input "Use this address" at bounding box center [81, 169] width 1 height 1
radio input "true"
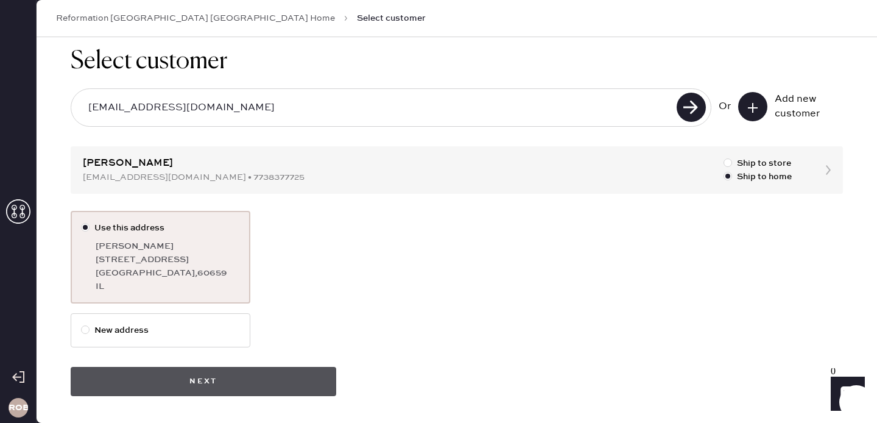
click at [239, 373] on button "Next" at bounding box center [204, 381] width 266 height 29
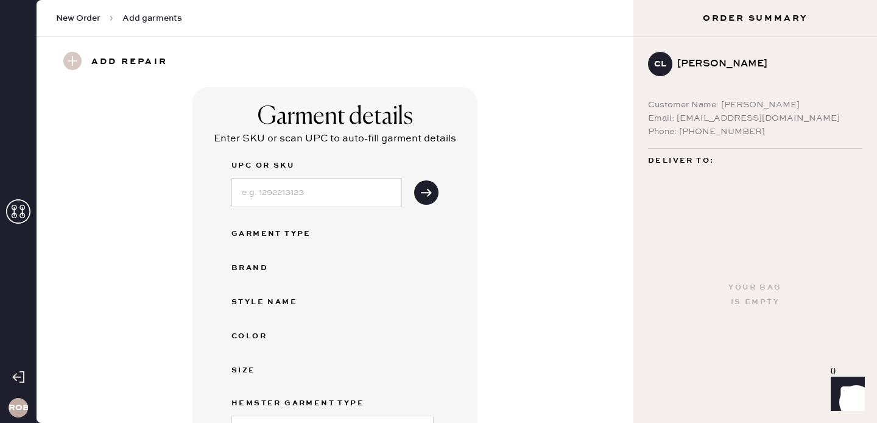
scroll to position [9, 0]
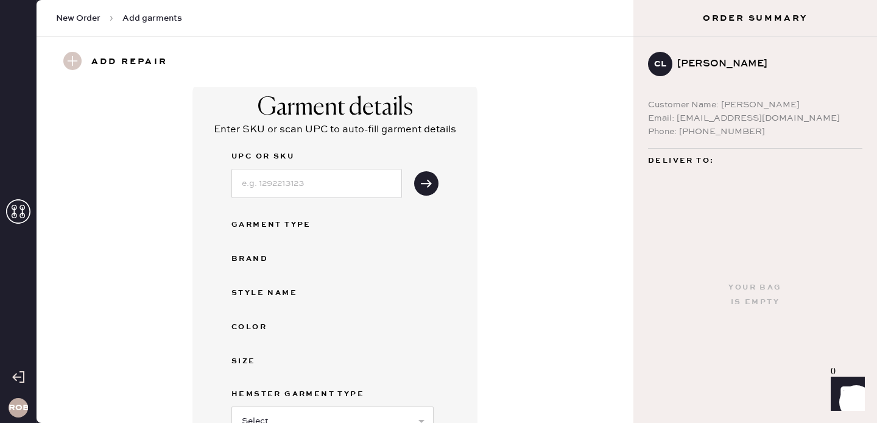
click at [116, 63] on h3 "Add repair" at bounding box center [129, 62] width 76 height 21
click at [69, 61] on use at bounding box center [72, 61] width 18 height 18
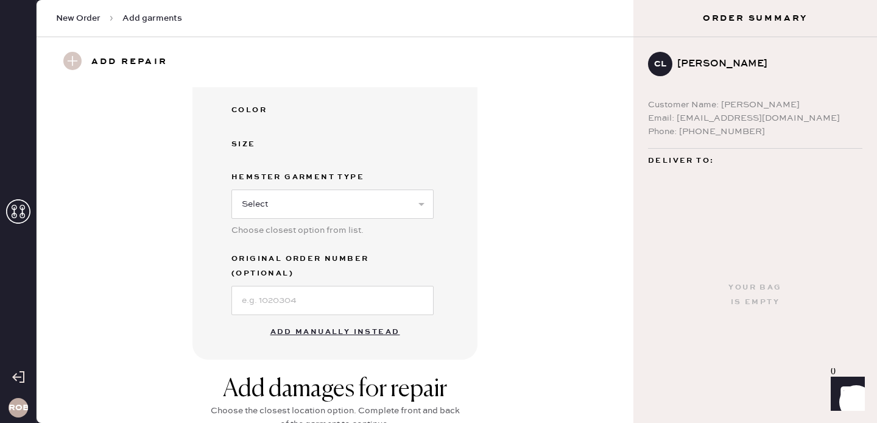
scroll to position [0, 0]
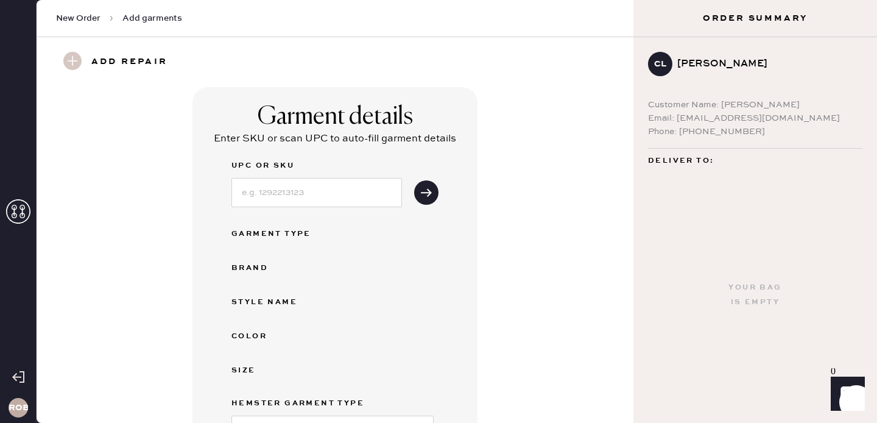
click at [151, 57] on h3 "Add repair" at bounding box center [129, 62] width 76 height 21
click at [74, 62] on use at bounding box center [72, 61] width 18 height 18
click at [119, 57] on h3 "Add repair" at bounding box center [129, 62] width 76 height 21
click at [74, 57] on use at bounding box center [72, 61] width 18 height 18
click at [62, 60] on div at bounding box center [69, 62] width 26 height 21
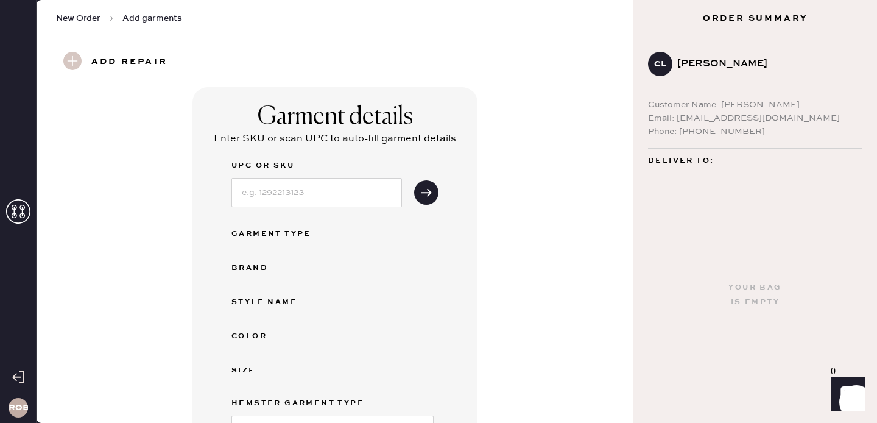
click at [69, 57] on use at bounding box center [72, 61] width 18 height 18
click at [121, 68] on h3 "Add repair" at bounding box center [129, 62] width 76 height 21
click at [122, 60] on h3 "Add repair" at bounding box center [129, 62] width 76 height 21
click at [148, 63] on h3 "Add repair" at bounding box center [129, 62] width 76 height 21
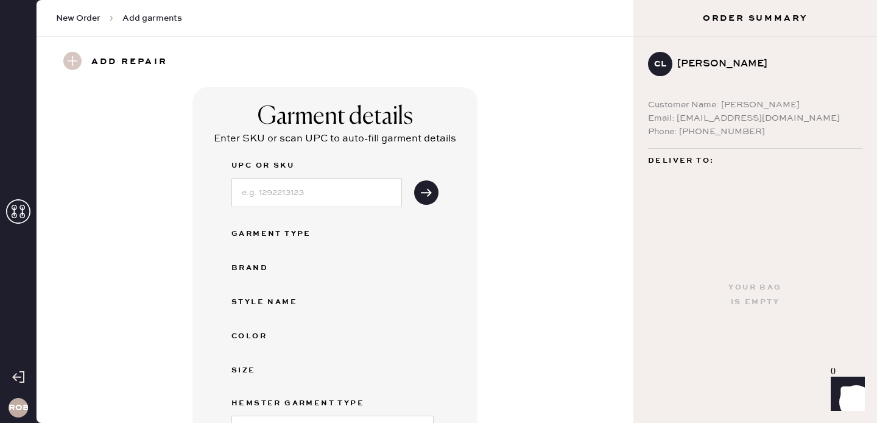
click at [148, 63] on h3 "Add repair" at bounding box center [129, 62] width 76 height 21
click at [115, 52] on h3 "Add repair" at bounding box center [129, 62] width 76 height 21
click at [115, 60] on h3 "Add repair" at bounding box center [129, 62] width 76 height 21
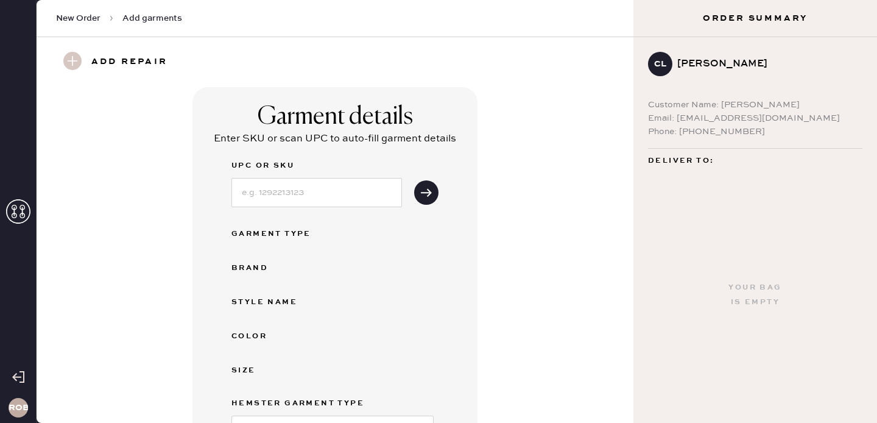
click at [115, 60] on h3 "Add repair" at bounding box center [129, 62] width 76 height 21
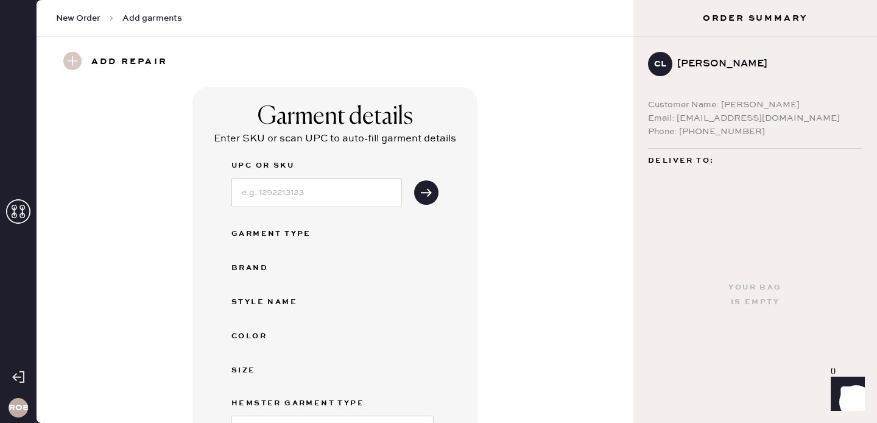
click at [115, 60] on h3 "Add repair" at bounding box center [129, 62] width 76 height 21
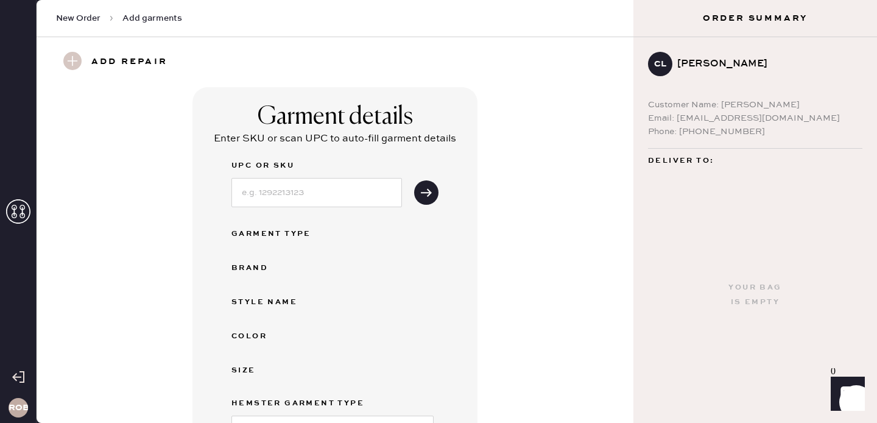
click at [115, 60] on h3 "Add repair" at bounding box center [129, 62] width 76 height 21
click at [78, 62] on use at bounding box center [72, 61] width 18 height 18
click at [136, 58] on h3 "Add repair" at bounding box center [129, 62] width 76 height 21
click at [278, 185] on input at bounding box center [316, 192] width 171 height 29
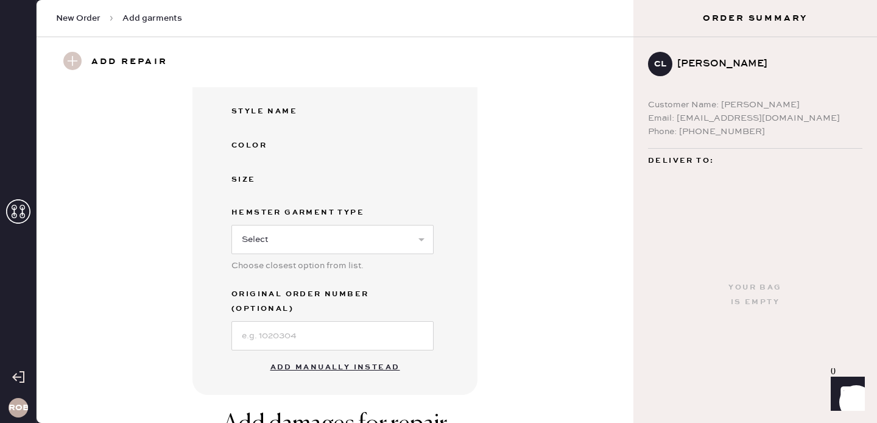
scroll to position [202, 0]
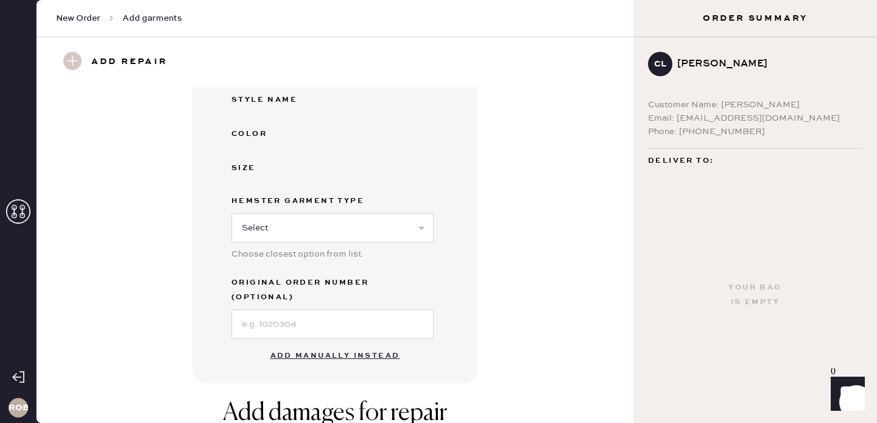
click at [70, 16] on span "New Order" at bounding box center [78, 18] width 44 height 12
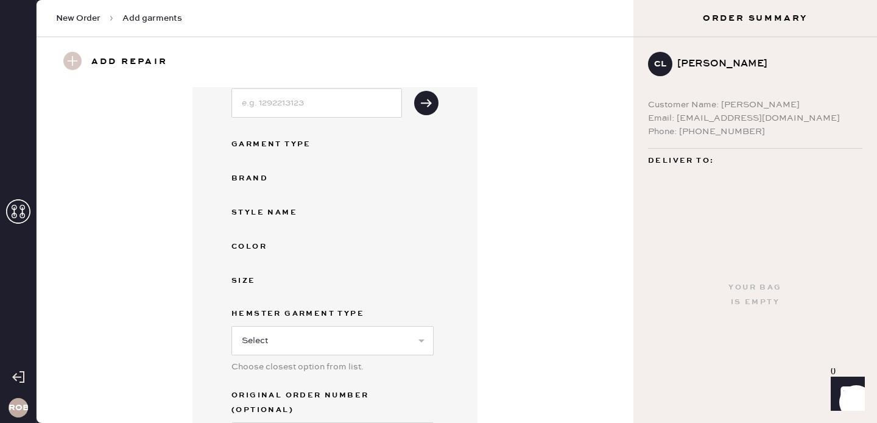
scroll to position [0, 0]
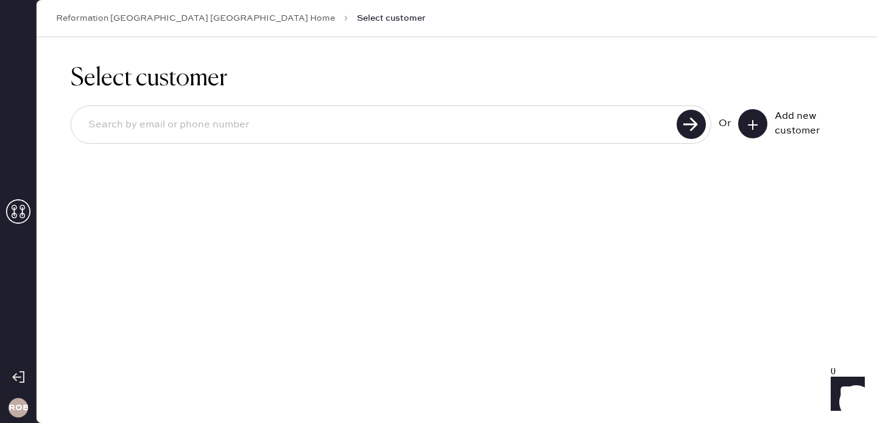
click at [501, 129] on input at bounding box center [376, 125] width 595 height 28
paste input "[EMAIL_ADDRESS][DOMAIN_NAME]"
type input "[EMAIL_ADDRESS][DOMAIN_NAME]"
click at [685, 129] on use at bounding box center [691, 124] width 29 height 29
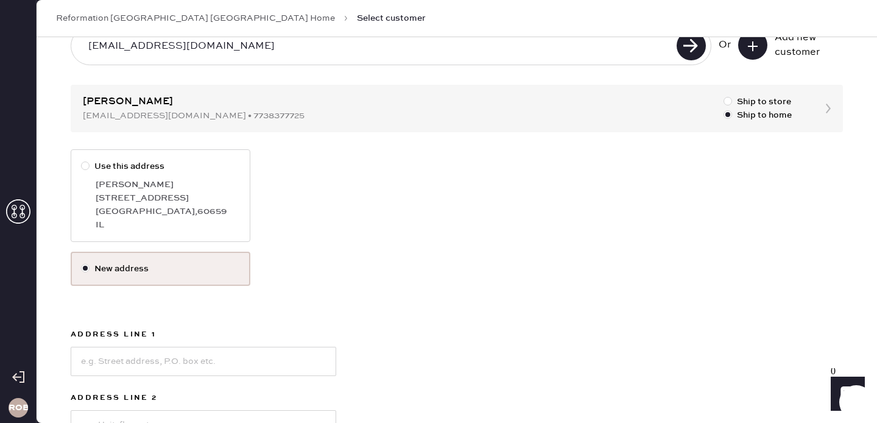
scroll to position [80, 0]
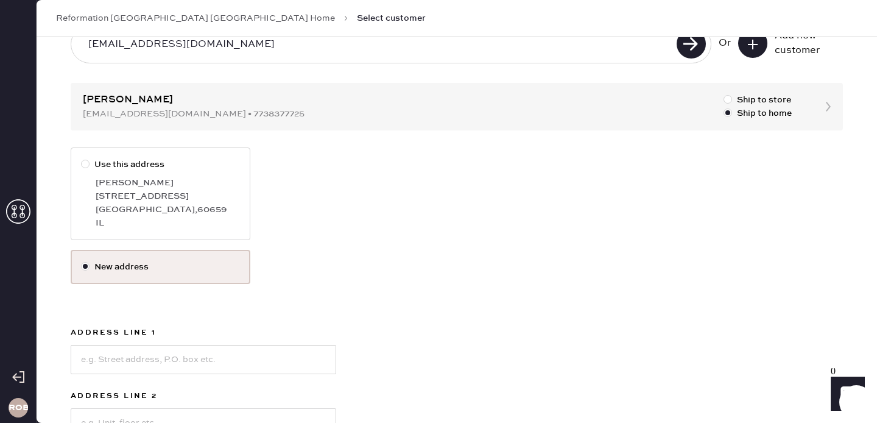
click at [85, 164] on div at bounding box center [85, 164] width 9 height 9
click at [82, 158] on input "Use this address" at bounding box center [81, 158] width 1 height 1
radio input "true"
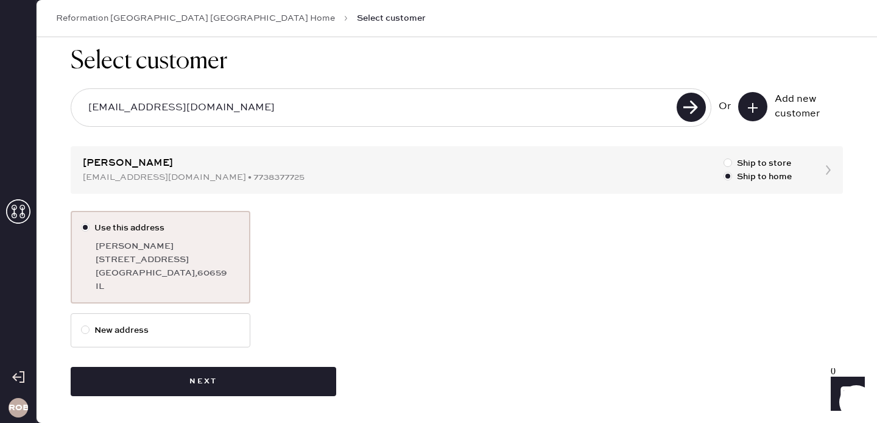
scroll to position [17, 0]
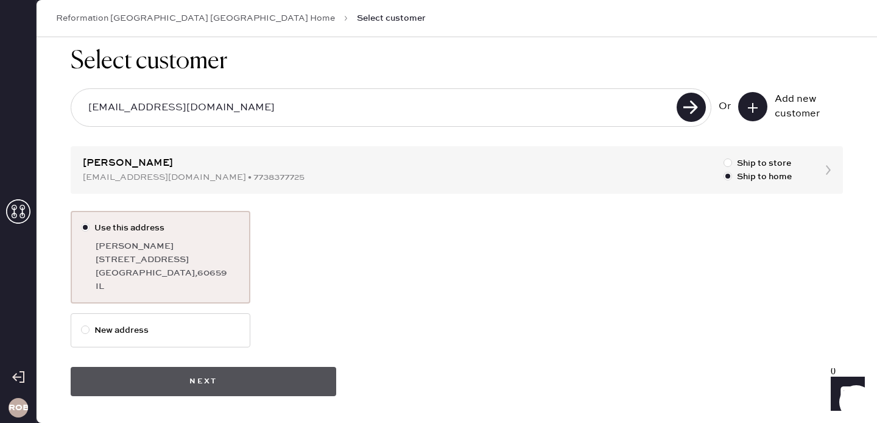
click at [319, 372] on button "Next" at bounding box center [204, 381] width 266 height 29
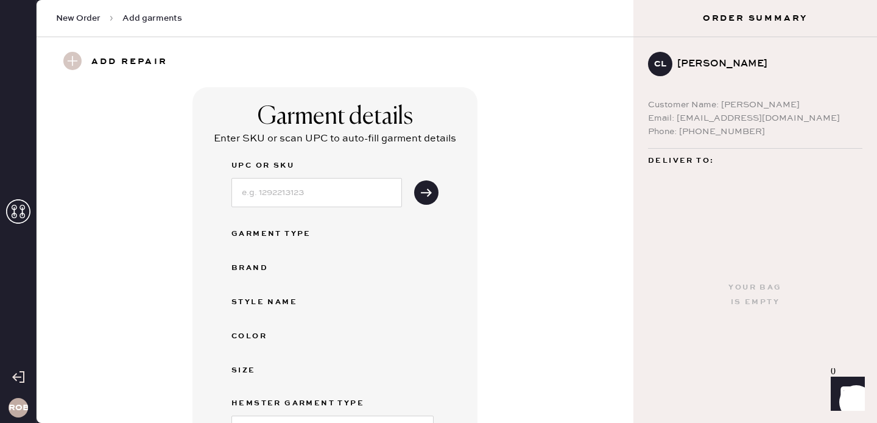
click at [149, 59] on h3 "Add repair" at bounding box center [129, 62] width 76 height 21
click at [12, 221] on use at bounding box center [18, 211] width 24 height 24
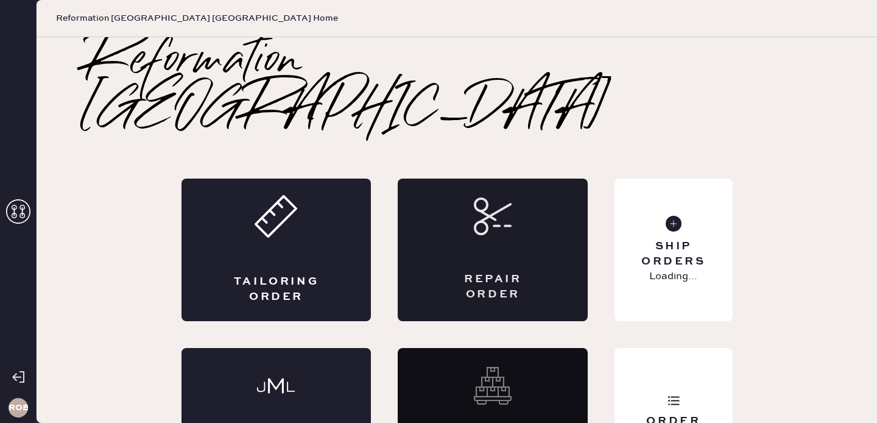
click at [452, 217] on div "Repair Order" at bounding box center [493, 249] width 190 height 143
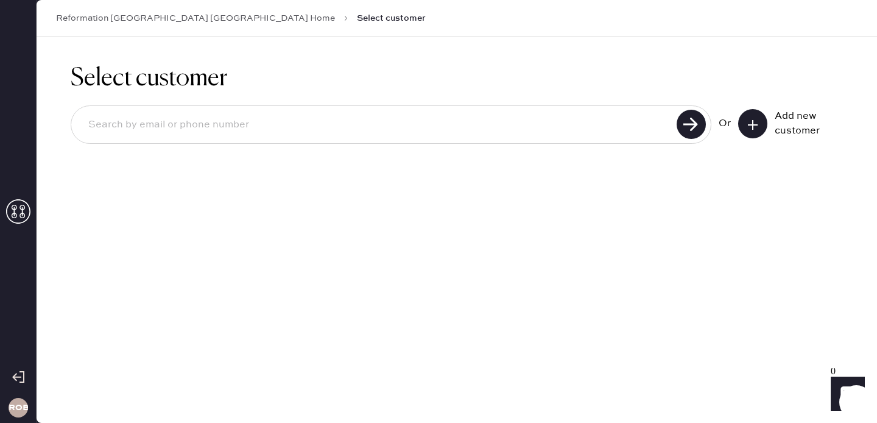
click at [436, 147] on div "Or Add new customer" at bounding box center [457, 125] width 772 height 65
click at [428, 121] on input at bounding box center [376, 125] width 595 height 28
paste input "[EMAIL_ADDRESS][DOMAIN_NAME]"
type input "[EMAIL_ADDRESS][DOMAIN_NAME]"
click at [682, 130] on use at bounding box center [691, 124] width 29 height 29
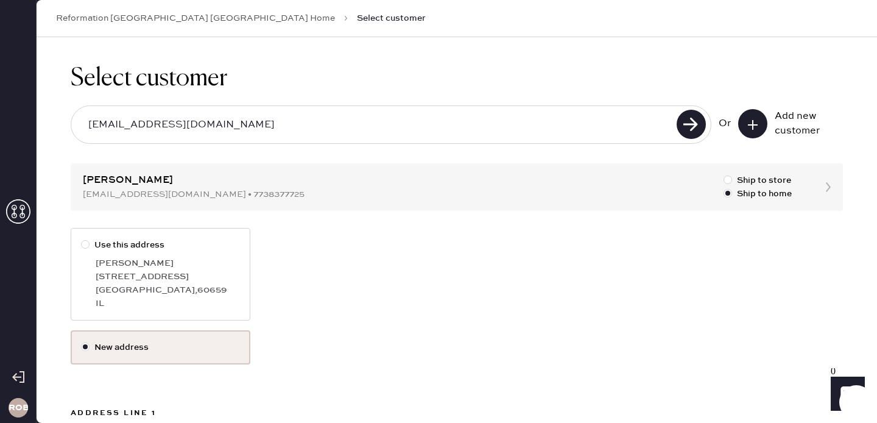
click at [147, 272] on div "[STREET_ADDRESS]" at bounding box center [168, 276] width 144 height 13
click at [82, 239] on input "Use this address" at bounding box center [81, 238] width 1 height 1
radio input "true"
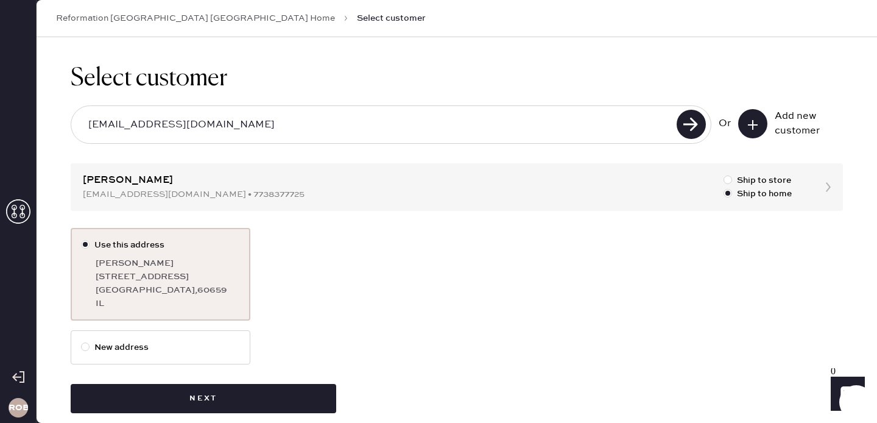
scroll to position [17, 0]
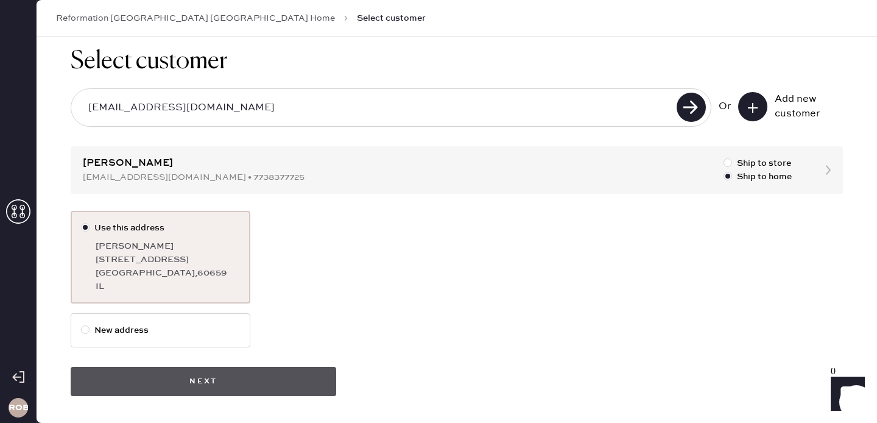
click at [172, 376] on button "Next" at bounding box center [204, 381] width 266 height 29
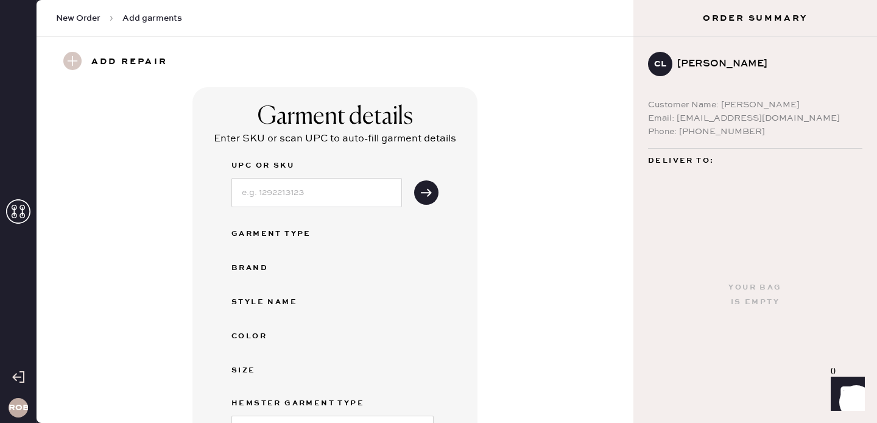
click at [71, 62] on use at bounding box center [72, 61] width 18 height 18
click at [139, 64] on h3 "Add repair" at bounding box center [129, 62] width 76 height 21
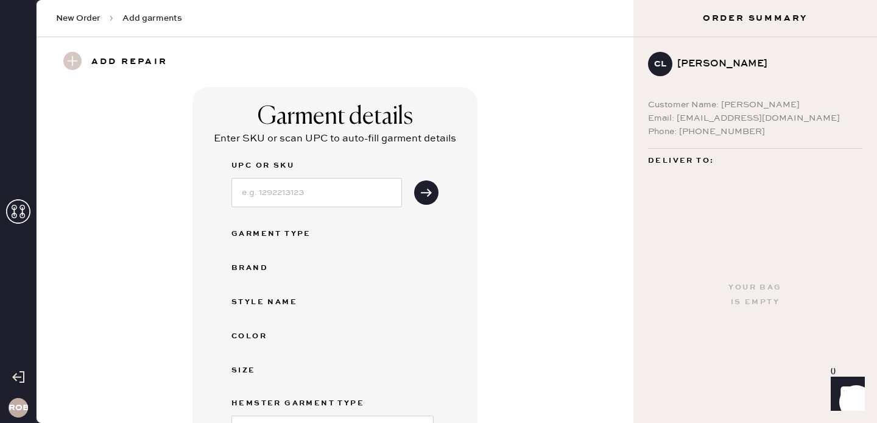
click at [139, 64] on h3 "Add repair" at bounding box center [129, 62] width 76 height 21
click at [96, 54] on h3 "Add repair" at bounding box center [129, 62] width 76 height 21
click at [72, 48] on div "Add repair" at bounding box center [335, 62] width 597 height 50
click at [125, 60] on h3 "Add repair" at bounding box center [129, 62] width 76 height 21
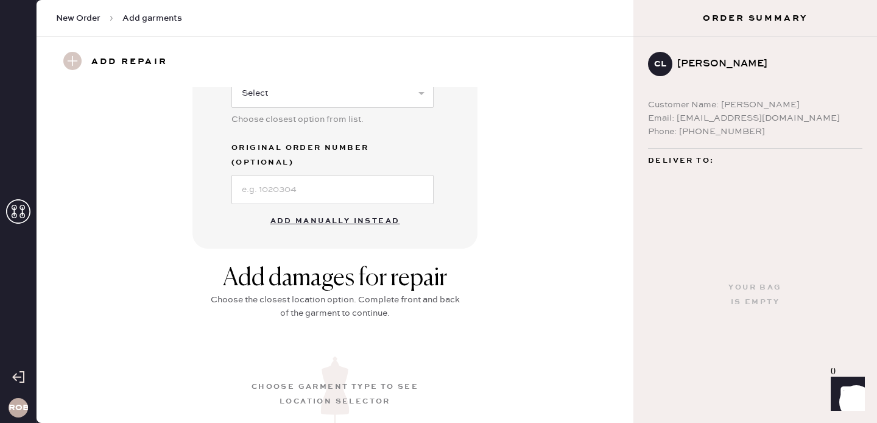
click at [365, 209] on button "Add manually instead" at bounding box center [335, 221] width 144 height 24
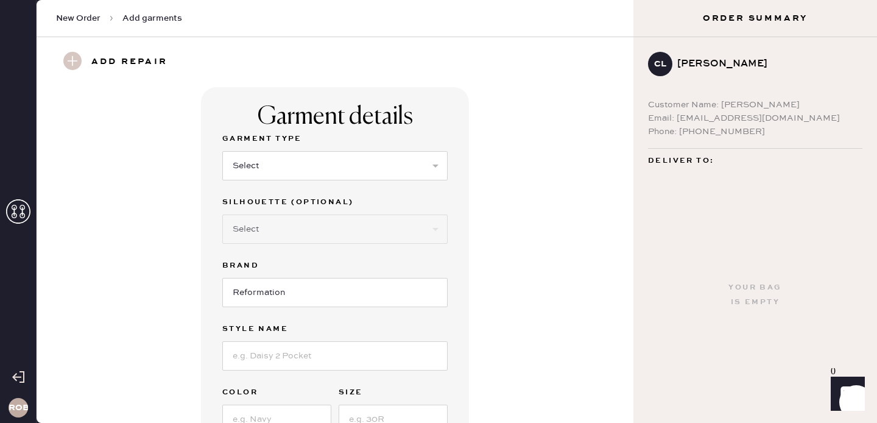
click at [85, 55] on div "Add repair" at bounding box center [122, 62] width 133 height 21
click at [264, 168] on select "Select Basic Skirt Jeans Leggings Pants Shorts Basic Sleeved Dress Basic Sleeve…" at bounding box center [334, 165] width 225 height 29
click at [281, 169] on select "Select Basic Skirt Jeans Leggings Pants Shorts Basic Sleeved Dress Basic Sleeve…" at bounding box center [334, 165] width 225 height 29
select select "6"
click at [222, 151] on select "Select Basic Skirt Jeans Leggings Pants Shorts Basic Sleeved Dress Basic Sleeve…" at bounding box center [334, 165] width 225 height 29
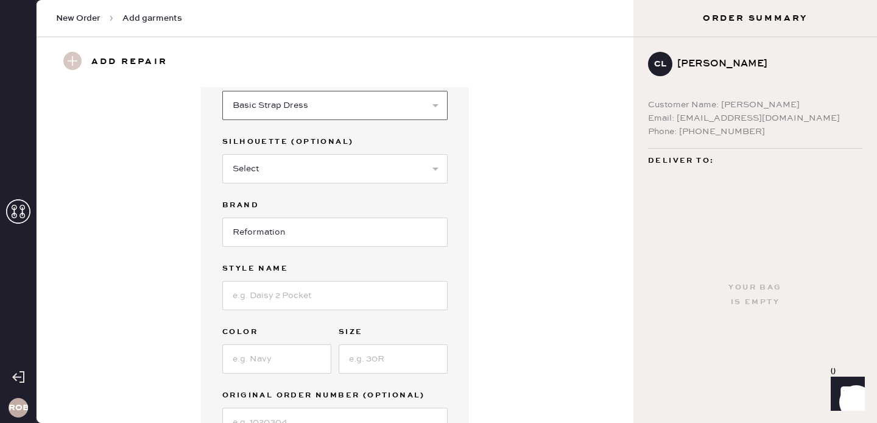
scroll to position [62, 0]
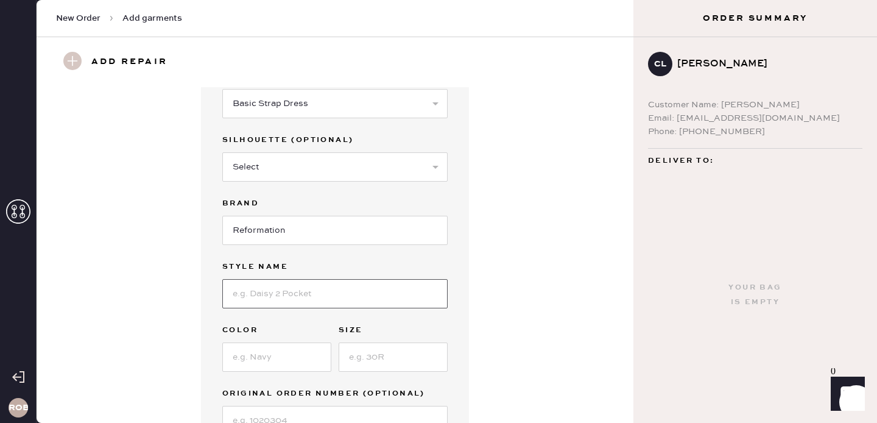
click at [288, 293] on input at bounding box center [334, 293] width 225 height 29
type input "w"
type input "[PERSON_NAME] Dress"
click at [288, 356] on input at bounding box center [276, 356] width 109 height 29
type input "White"
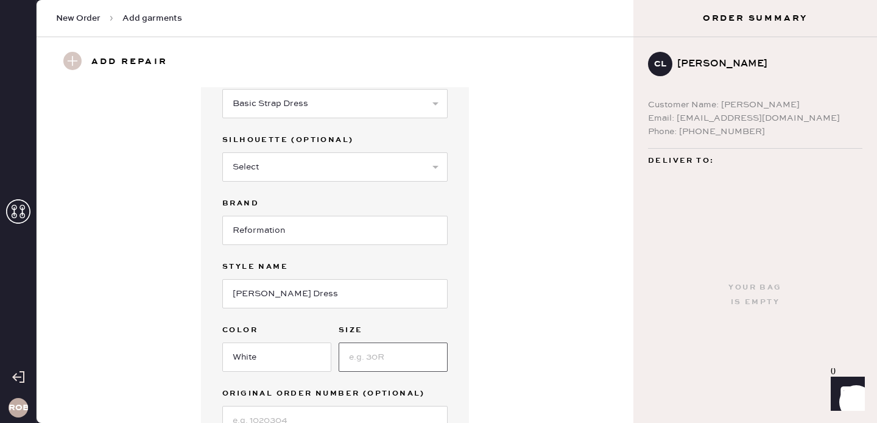
click at [371, 347] on input at bounding box center [393, 356] width 109 height 29
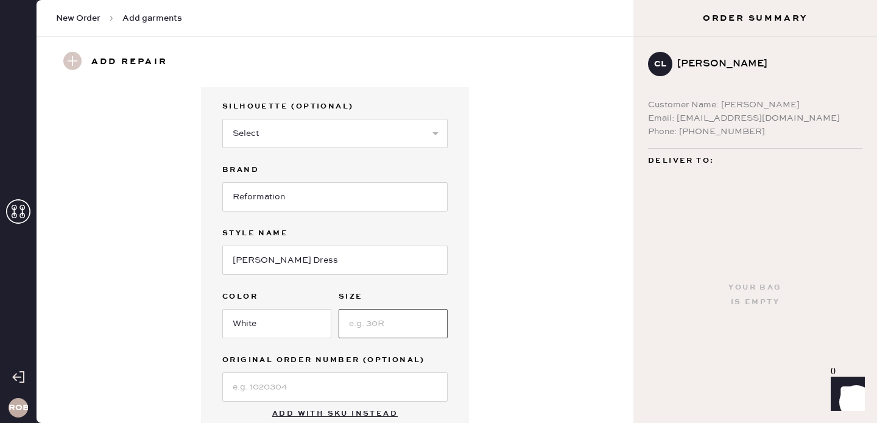
scroll to position [118, 0]
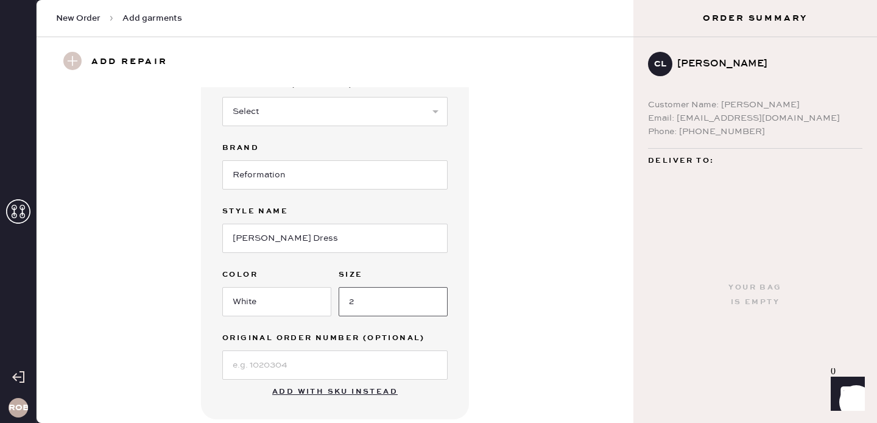
type input "2"
click at [540, 344] on div "Garment details Garment Type Select Basic Skirt Jeans Leggings Pants Shorts Bas…" at bounding box center [334, 195] width 553 height 450
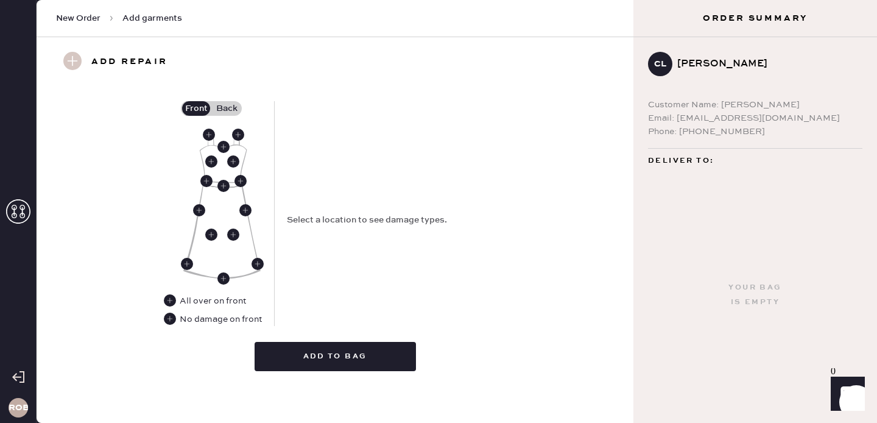
scroll to position [526, 0]
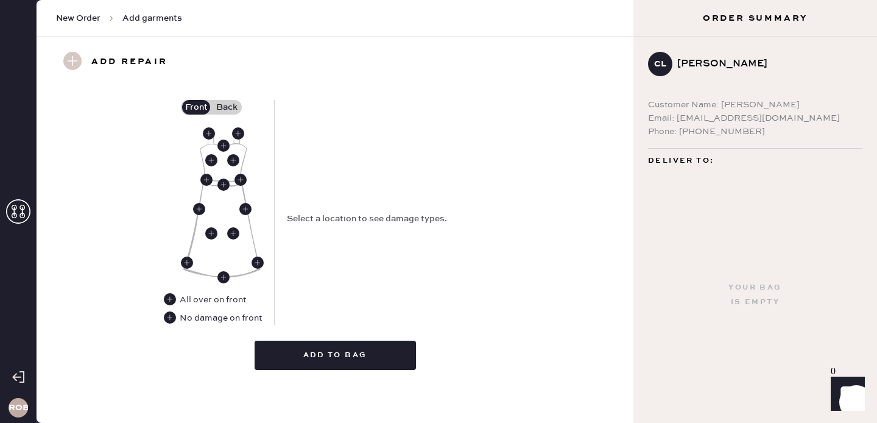
click at [228, 109] on label "Back" at bounding box center [226, 107] width 30 height 15
click at [227, 107] on input "Back" at bounding box center [227, 107] width 0 height 0
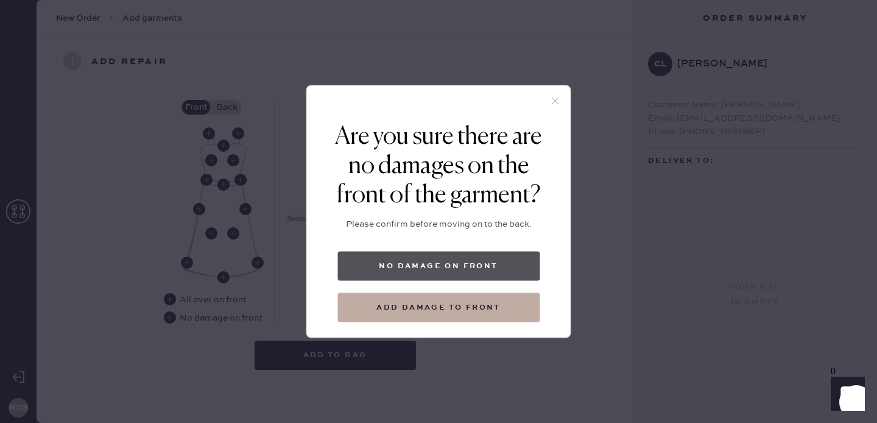
click at [469, 265] on button "No damage on front" at bounding box center [438, 266] width 202 height 29
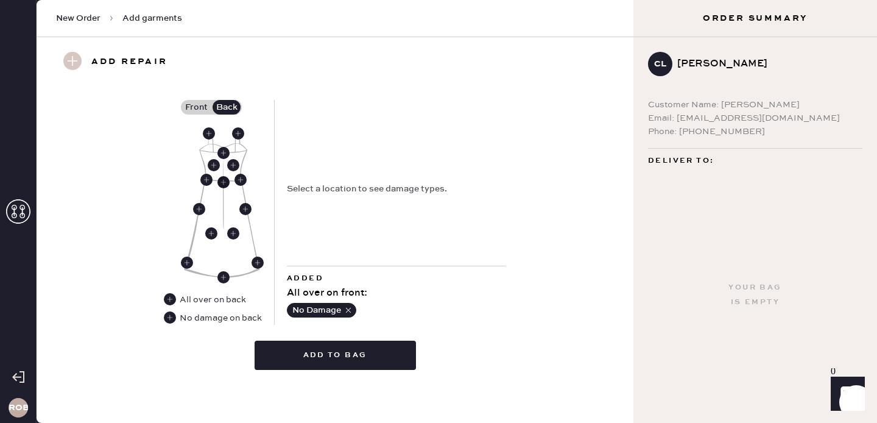
click at [222, 180] on use at bounding box center [223, 182] width 12 height 12
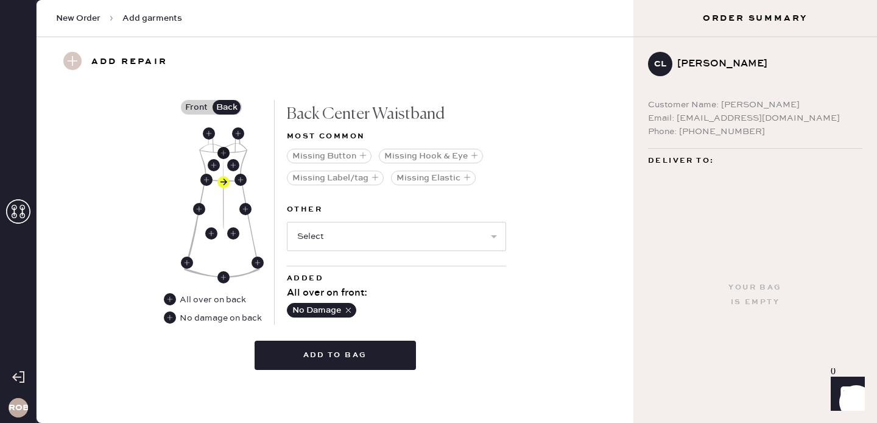
click at [220, 155] on use at bounding box center [223, 153] width 12 height 12
click at [336, 237] on select "Select Broken / Ripped Hem Broken Beads Broken Belt Loop Broken Button Broken C…" at bounding box center [396, 236] width 219 height 29
click at [225, 180] on use at bounding box center [223, 182] width 12 height 12
click at [359, 247] on select "Select Broken / Ripped Hem Broken Beads Broken Belt Loop Broken Button Broken C…" at bounding box center [396, 236] width 219 height 29
select select "1657"
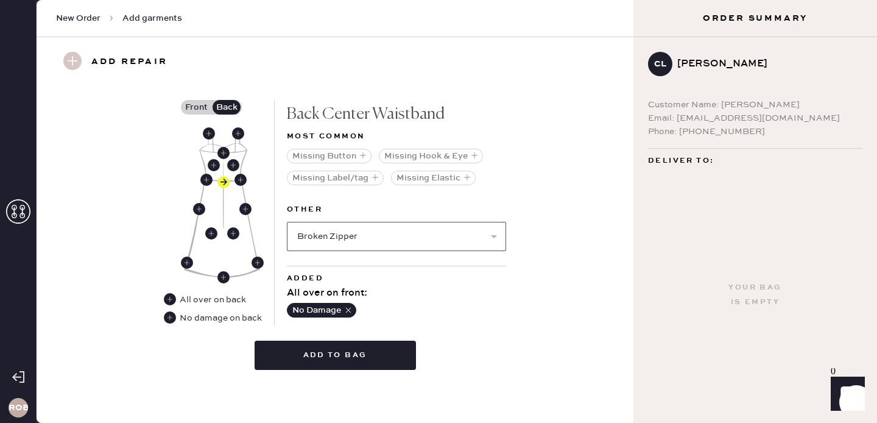
click at [287, 222] on select "Select Broken / Ripped Hem Broken Beads Broken Belt Loop Broken Button Broken C…" at bounding box center [396, 236] width 219 height 29
select select
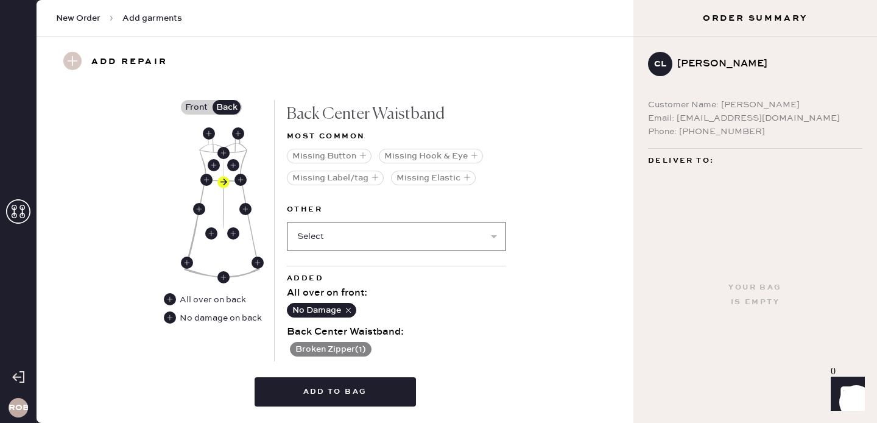
scroll to position [563, 0]
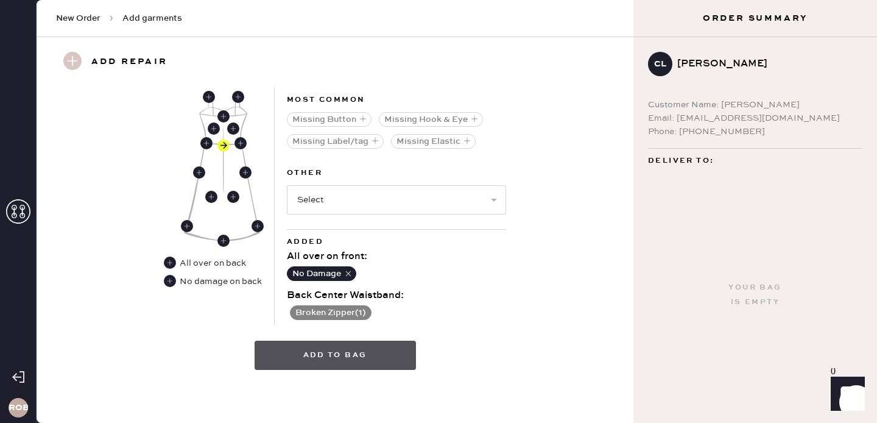
click at [375, 358] on button "Add to bag" at bounding box center [335, 355] width 161 height 29
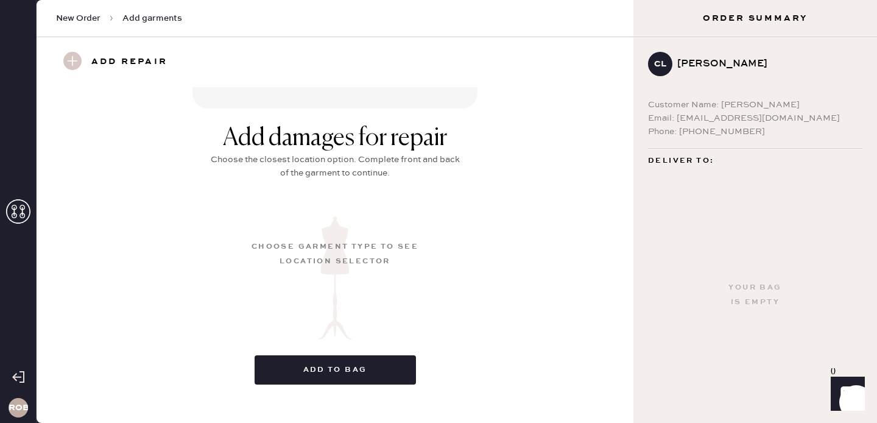
scroll to position [177, 0]
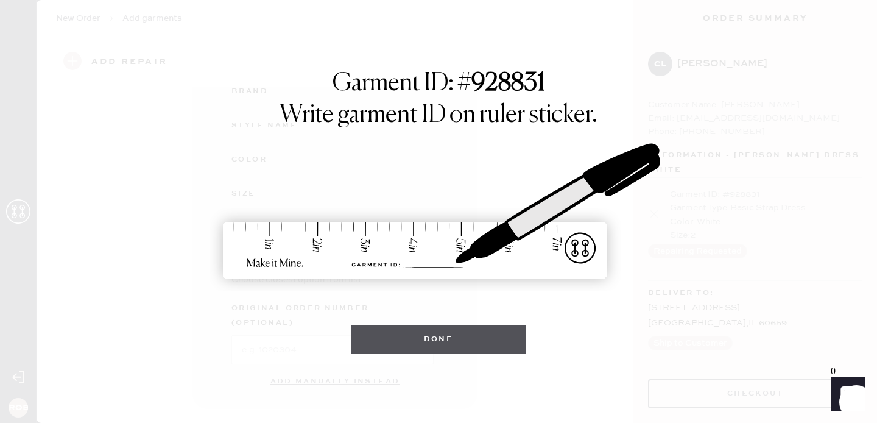
click at [474, 336] on button "Done" at bounding box center [439, 339] width 176 height 29
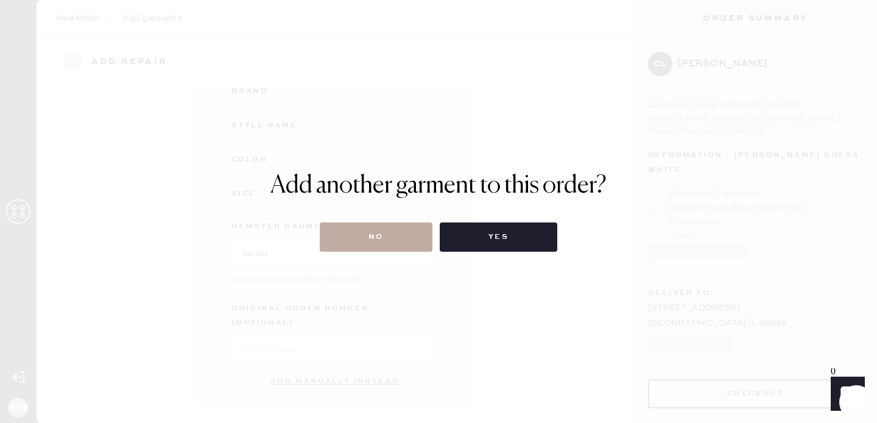
click at [378, 240] on button "No" at bounding box center [376, 236] width 113 height 29
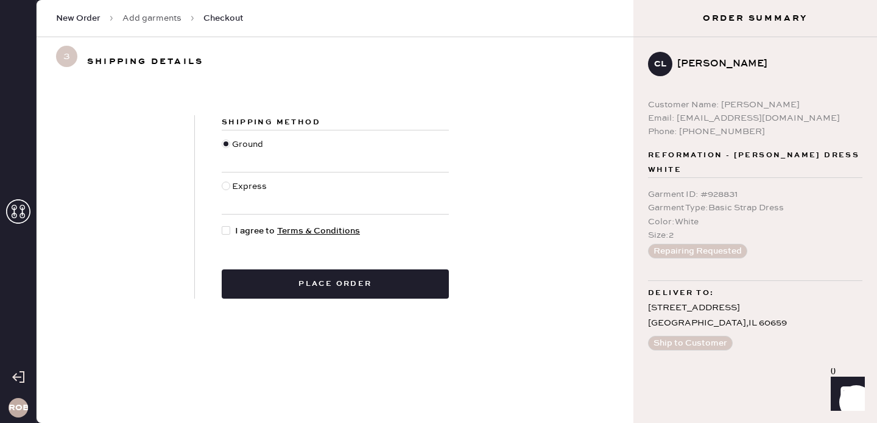
click at [245, 234] on span "I agree to Terms & Conditions" at bounding box center [297, 230] width 125 height 13
click at [222, 225] on input "I agree to Terms & Conditions" at bounding box center [222, 224] width 1 height 1
checkbox input "true"
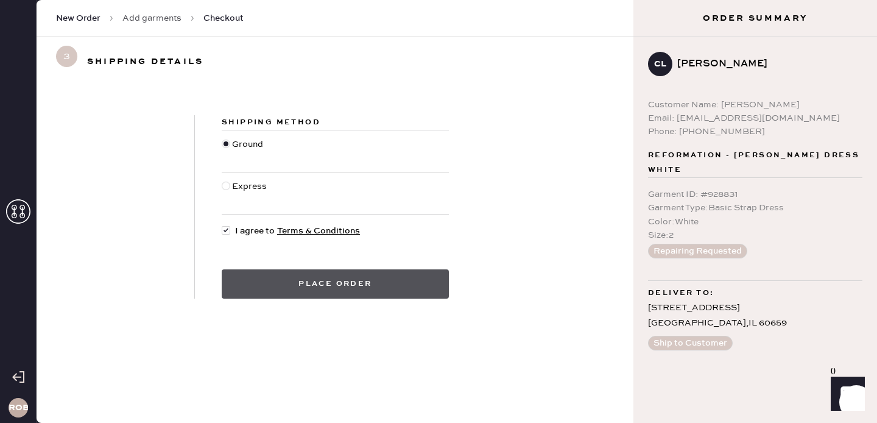
click at [334, 282] on button "Place order" at bounding box center [335, 283] width 227 height 29
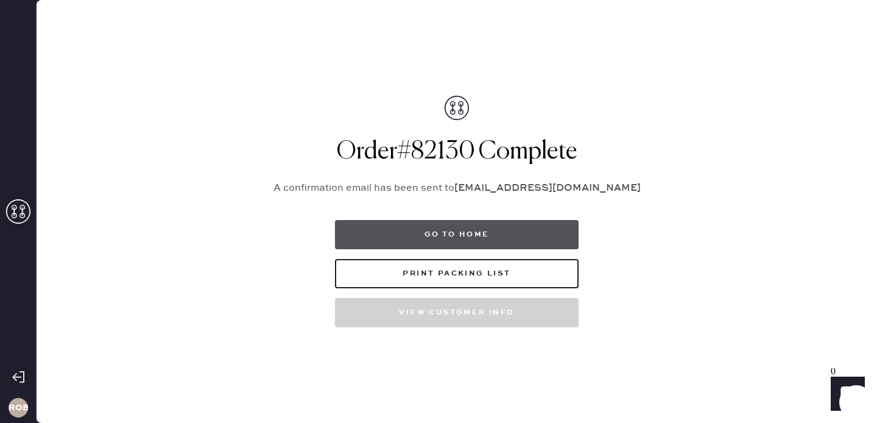
click at [379, 233] on button "Go to home" at bounding box center [457, 234] width 244 height 29
